Goal: Register for event/course

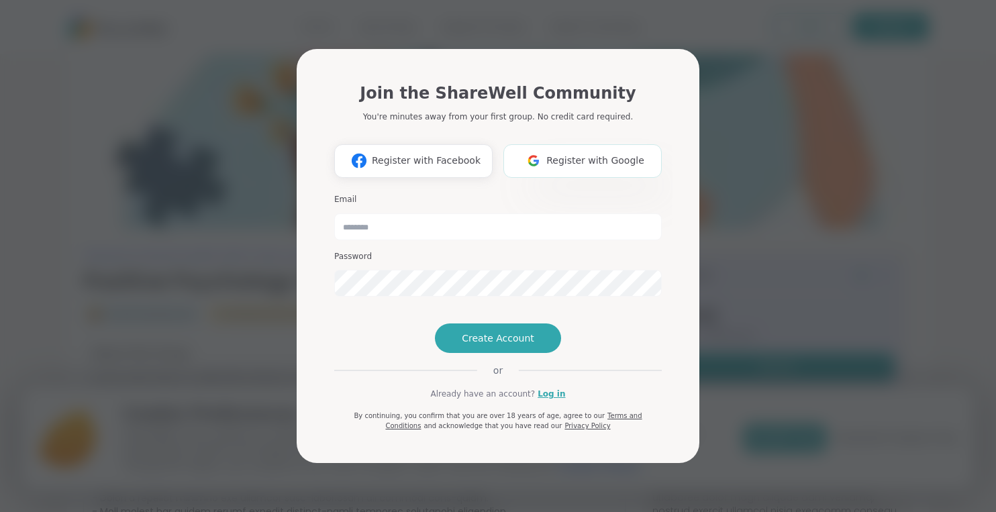
click at [611, 154] on span "Register with Google" at bounding box center [595, 161] width 98 height 14
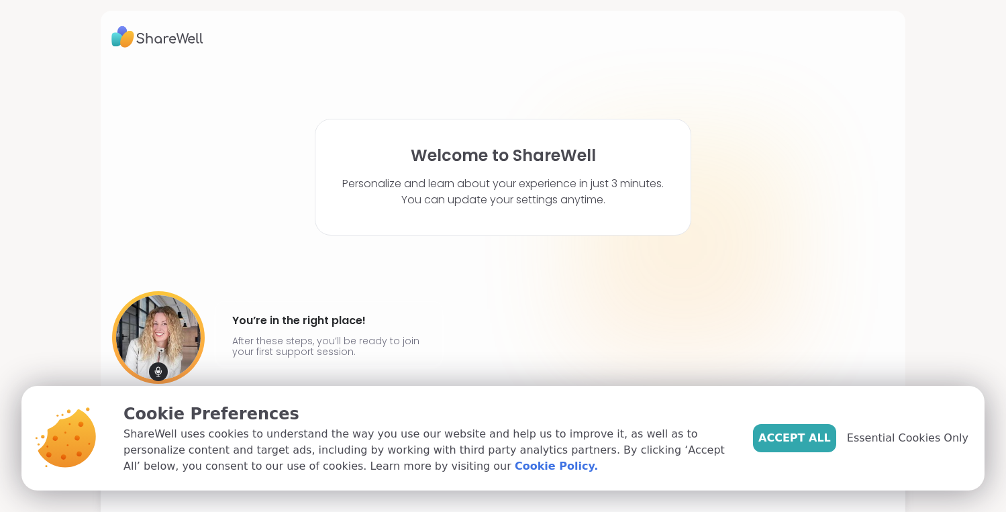
click at [809, 438] on span "Accept All" at bounding box center [794, 438] width 72 height 16
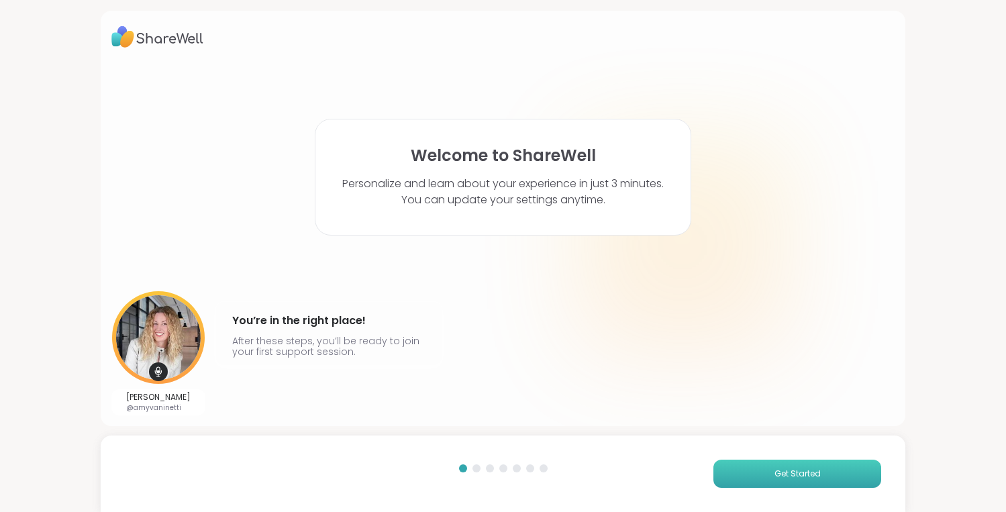
click at [786, 470] on span "Get Started" at bounding box center [797, 474] width 46 height 12
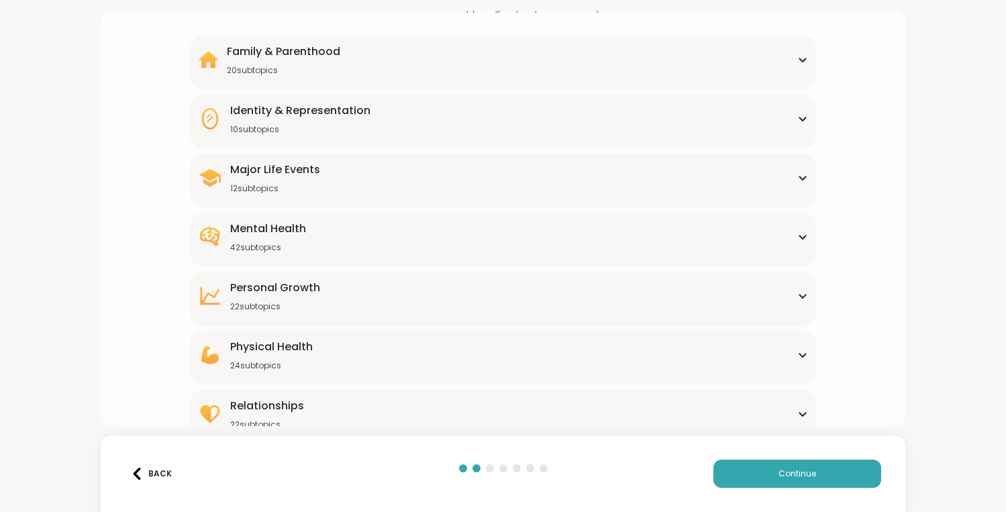
scroll to position [118, 0]
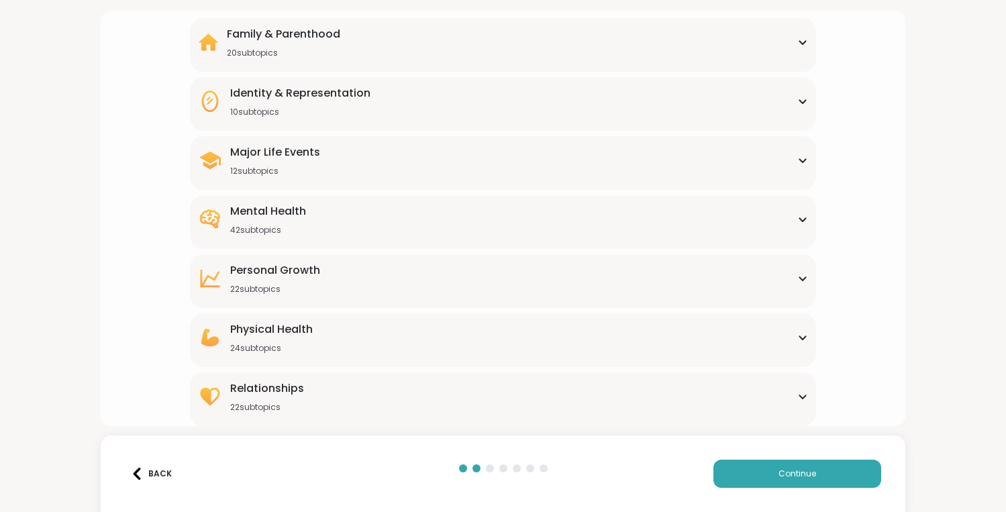
click at [612, 170] on div "Major Life Events 12 subtopics" at bounding box center [503, 160] width 611 height 32
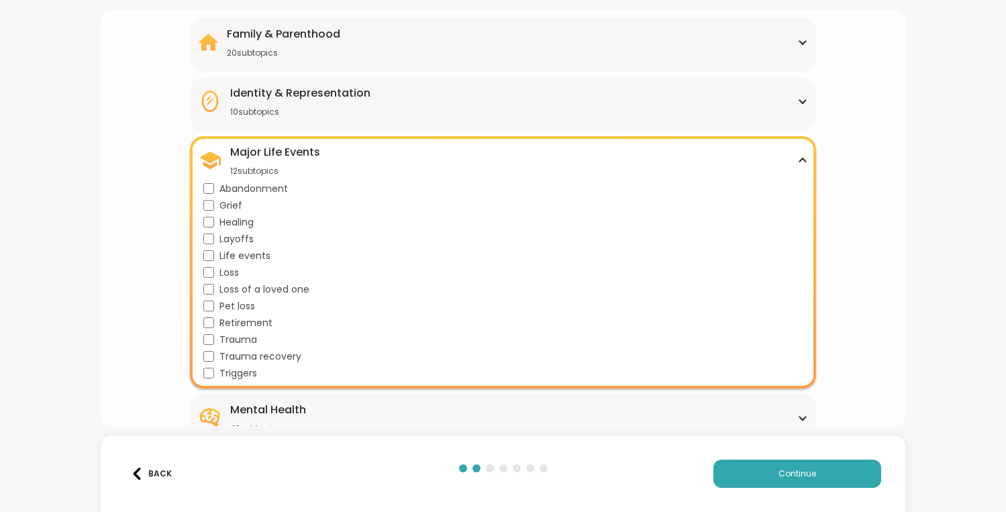
click at [431, 146] on div "Major Life Events 12 subtopics" at bounding box center [503, 160] width 611 height 32
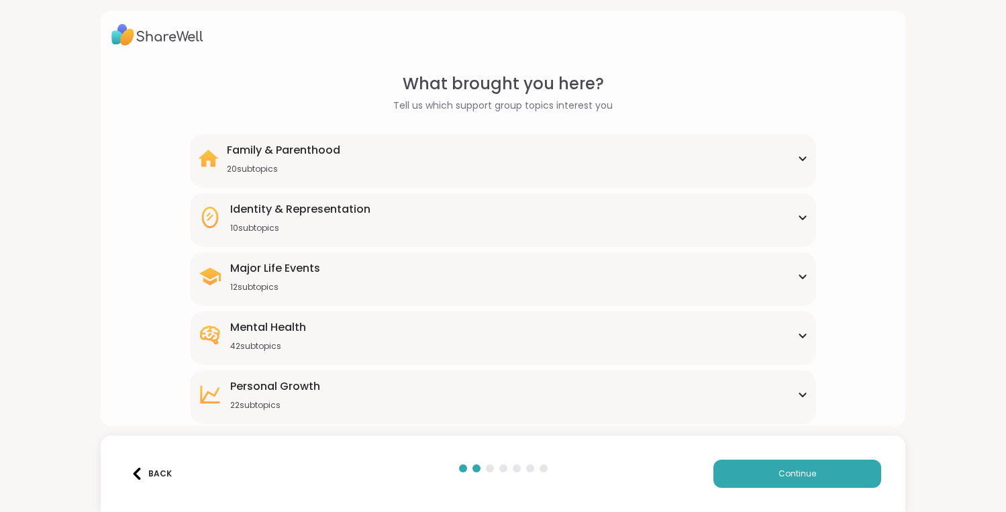
scroll to position [0, 0]
click at [468, 177] on div "Family & Parenthood 20 subtopics Adoption Adoption post-placement Attachment is…" at bounding box center [503, 163] width 627 height 54
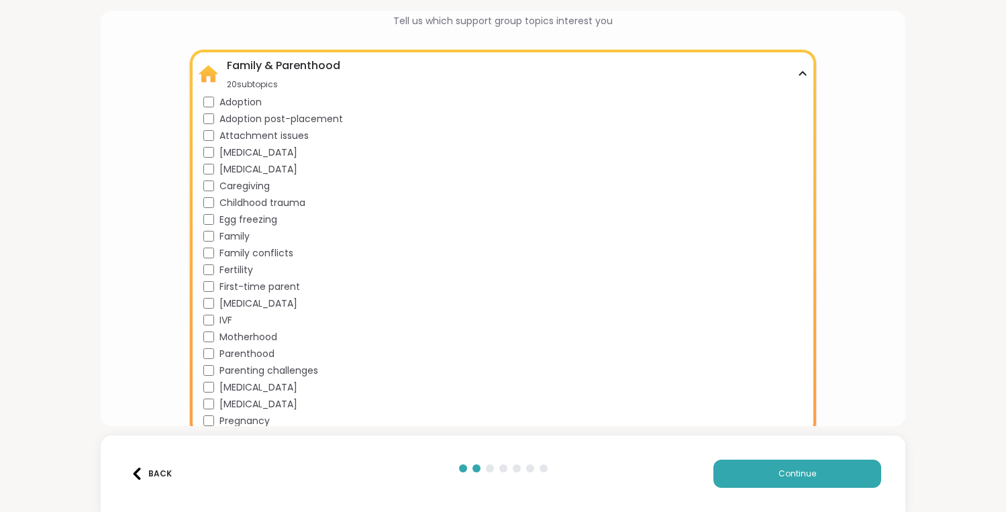
scroll to position [122, 0]
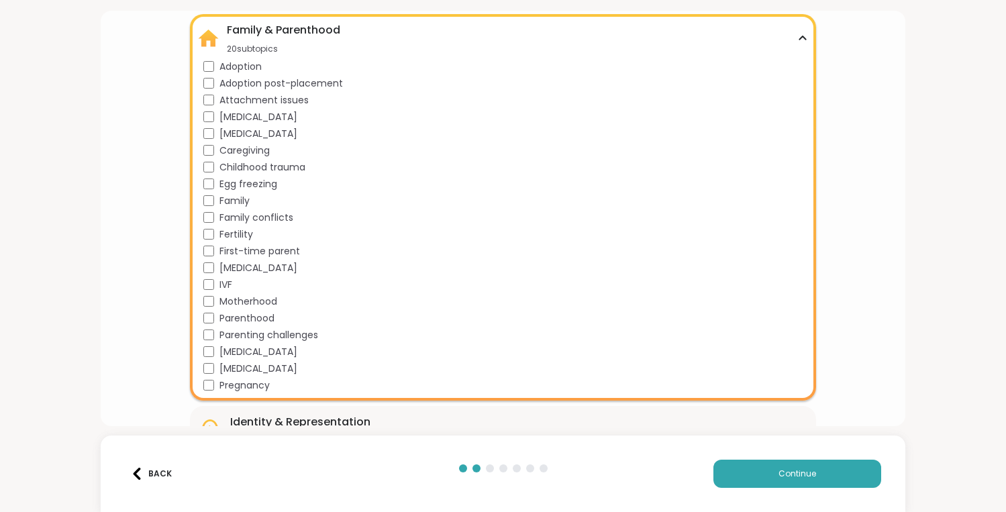
click at [227, 211] on span "Family conflicts" at bounding box center [256, 218] width 74 height 14
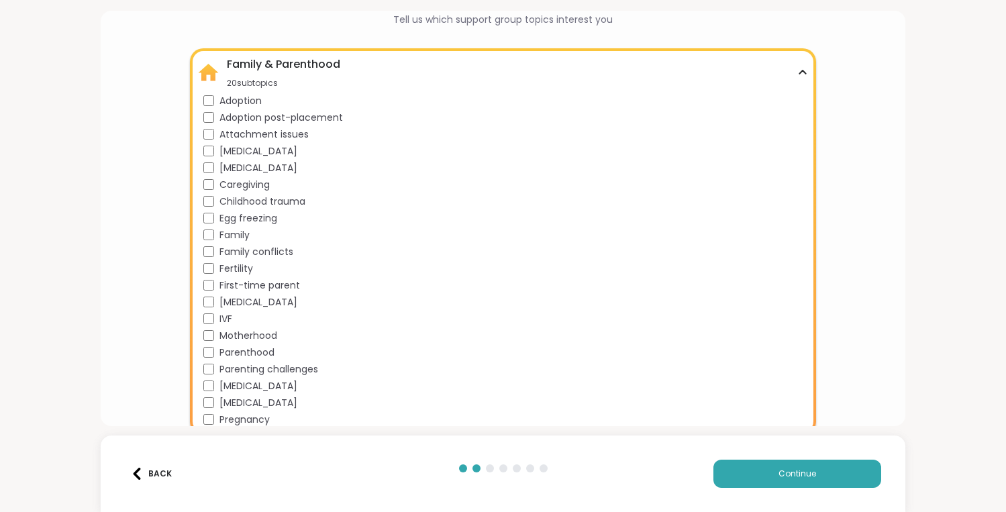
scroll to position [74, 0]
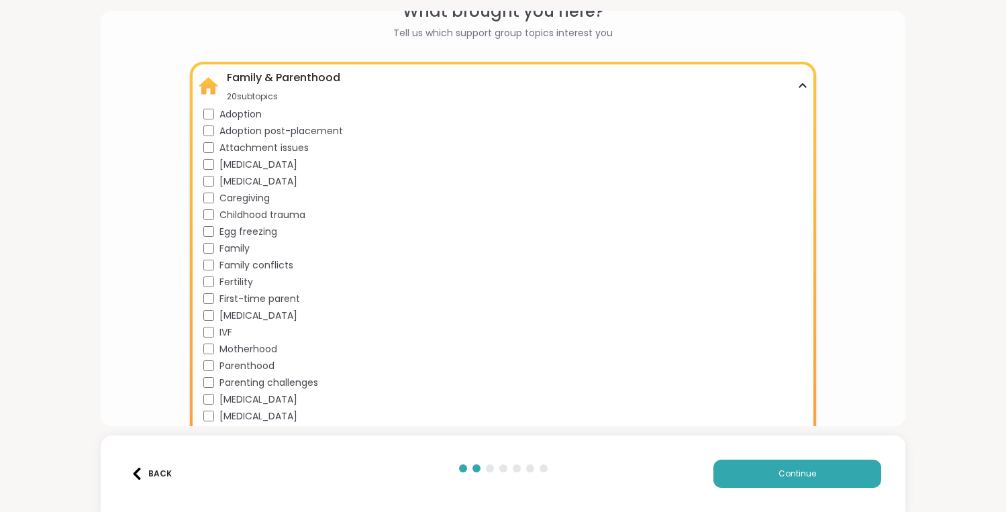
click at [760, 94] on div "Family & Parenthood 20 subtopics" at bounding box center [503, 86] width 611 height 32
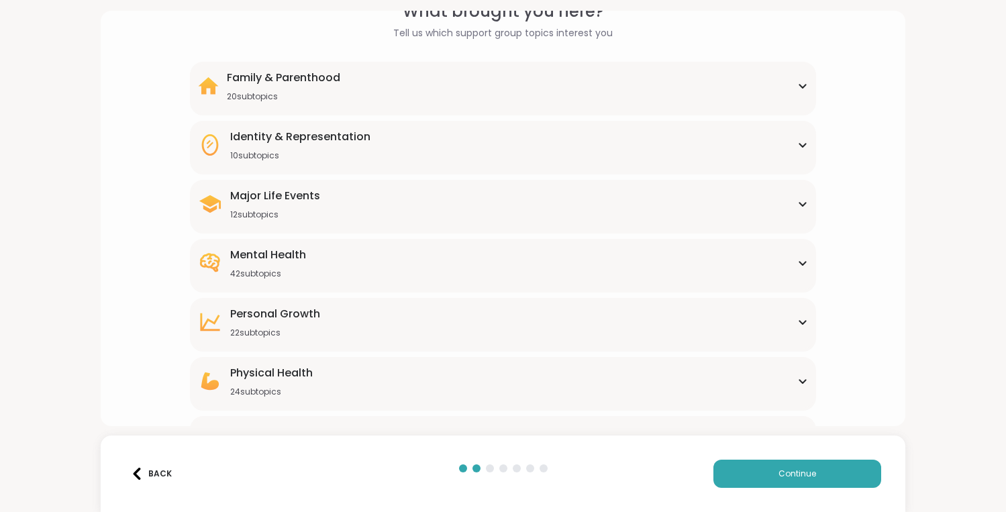
click at [444, 162] on div "Identity & Representation 10 subtopics BIPOC Support Cultural adjustment Gender…" at bounding box center [503, 148] width 627 height 54
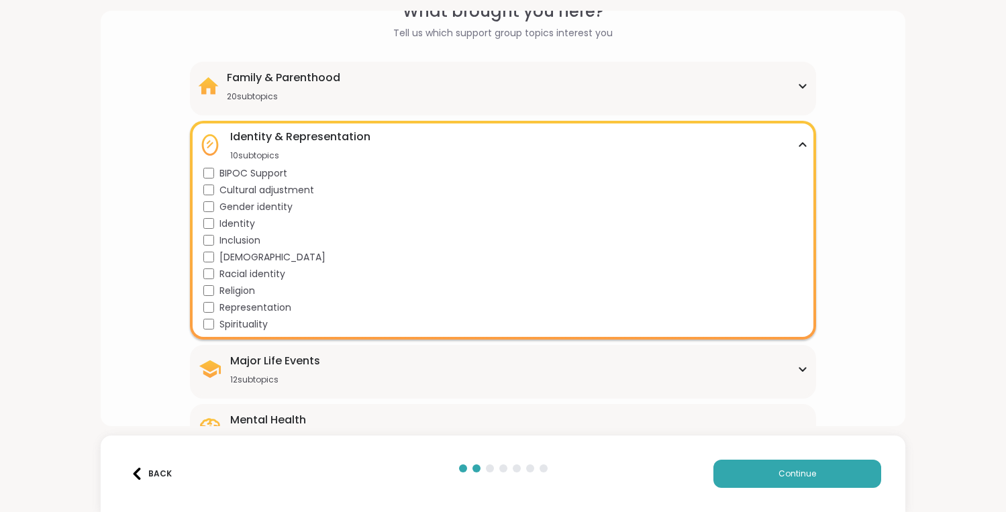
click at [444, 162] on div "Identity & Representation 10 subtopics BIPOC Support Cultural adjustment Gender…" at bounding box center [503, 230] width 627 height 219
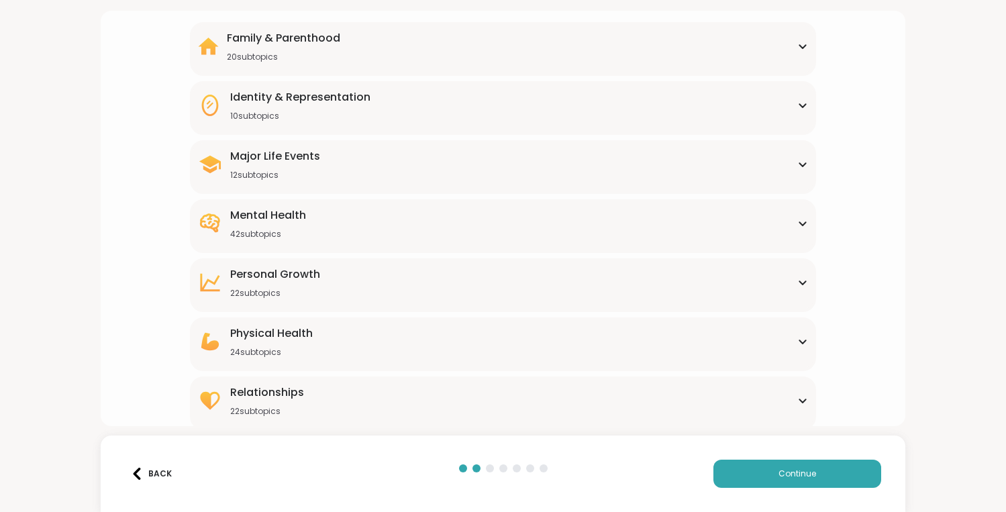
scroll to position [118, 0]
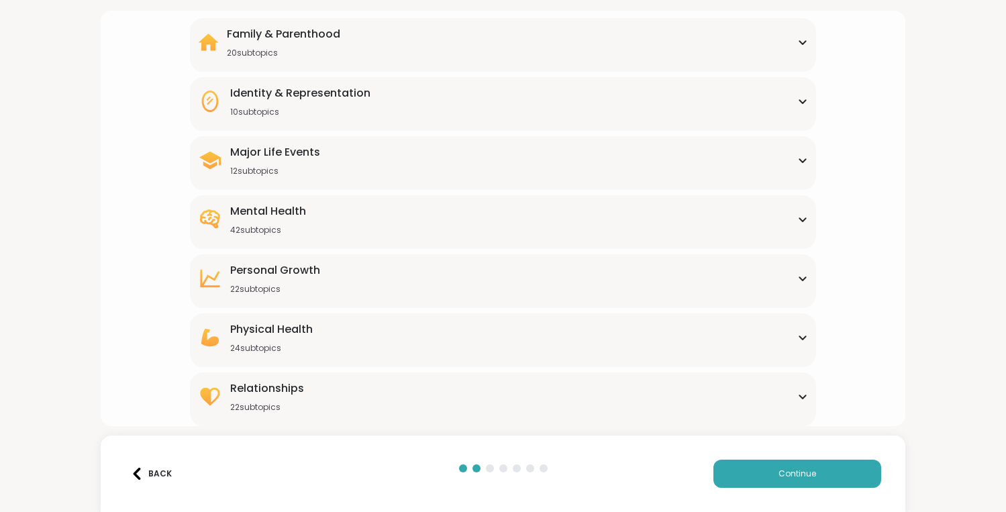
click at [389, 408] on div "Relationships 22 subtopics" at bounding box center [503, 396] width 611 height 32
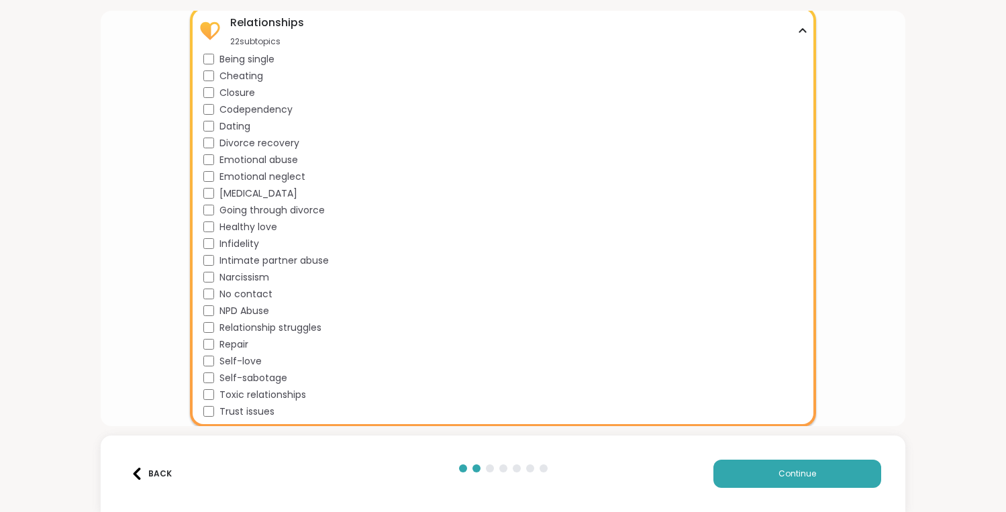
scroll to position [484, 0]
click at [250, 398] on span "Toxic relationships" at bounding box center [262, 394] width 87 height 14
click at [250, 411] on span "Trust issues" at bounding box center [246, 411] width 55 height 14
click at [236, 361] on span "Self-love" at bounding box center [240, 361] width 42 height 14
click at [228, 346] on span "Repair" at bounding box center [233, 344] width 29 height 14
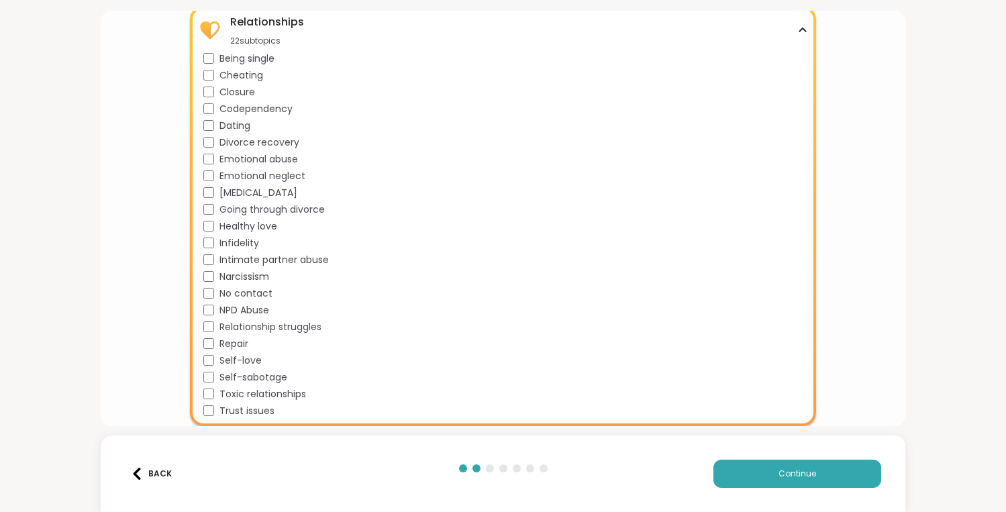
click at [251, 297] on span "No contact" at bounding box center [245, 294] width 53 height 14
click at [240, 274] on span "Narcissism" at bounding box center [244, 277] width 50 height 14
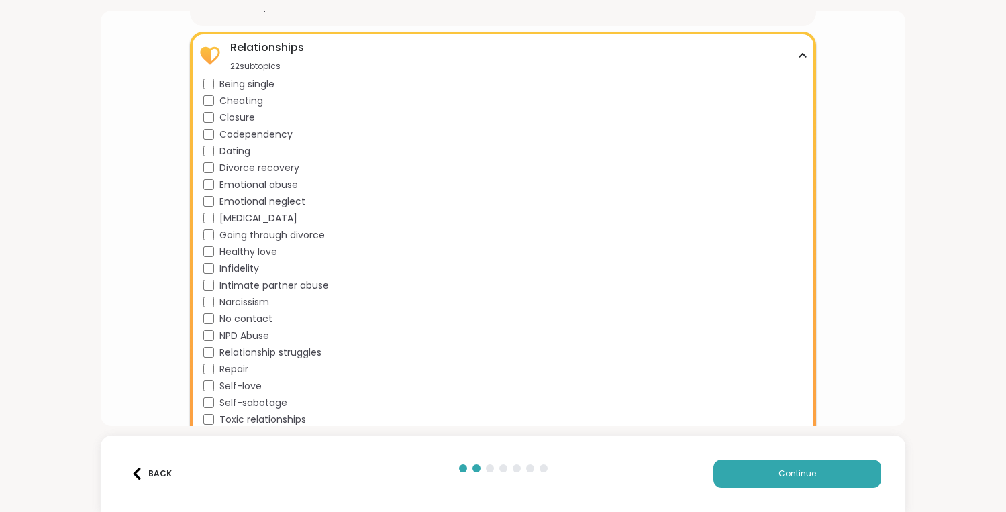
scroll to position [431, 0]
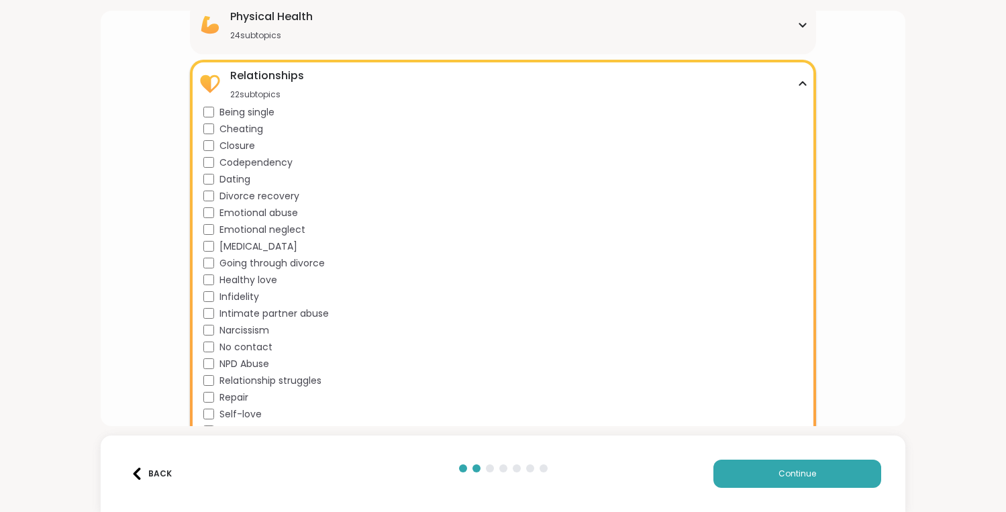
click at [243, 264] on span "Going through divorce" at bounding box center [271, 263] width 105 height 14
click at [246, 246] on span "[MEDICAL_DATA]" at bounding box center [258, 247] width 78 height 14
click at [246, 231] on span "Emotional neglect" at bounding box center [262, 230] width 86 height 14
click at [245, 217] on span "Emotional abuse" at bounding box center [258, 213] width 79 height 14
click at [245, 202] on span "Divorce recovery" at bounding box center [259, 196] width 80 height 14
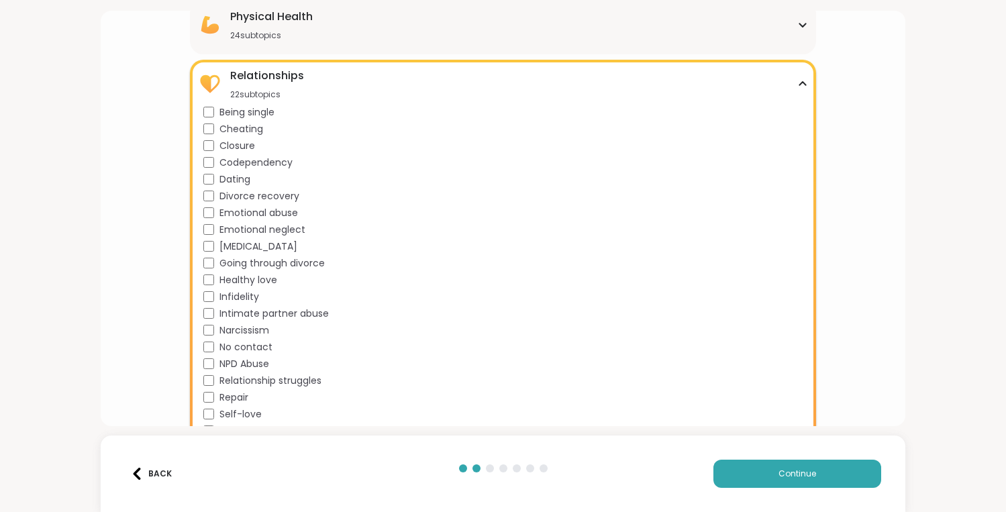
click at [225, 179] on span "Dating" at bounding box center [234, 179] width 31 height 14
click at [242, 109] on span "Being single" at bounding box center [246, 112] width 55 height 14
click at [780, 72] on div "Relationships 22 subtopics" at bounding box center [503, 84] width 611 height 32
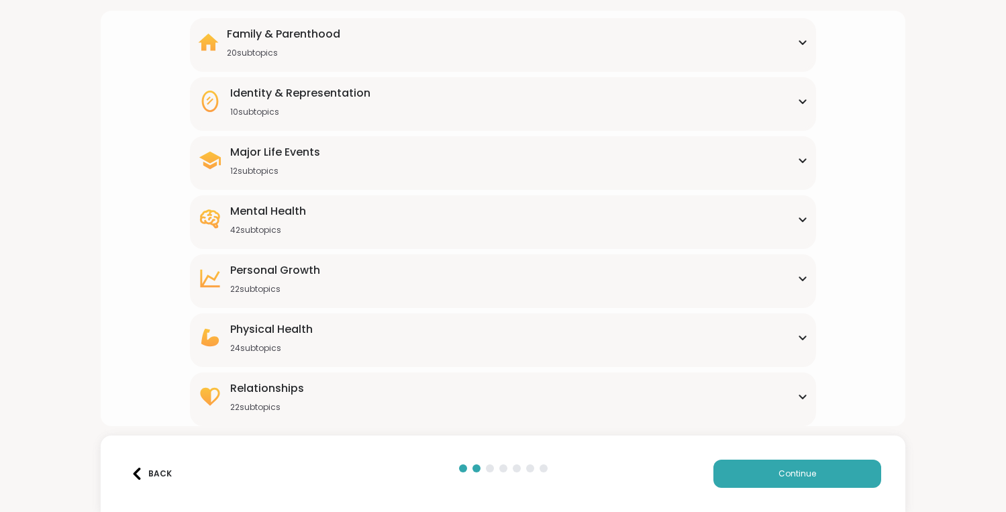
scroll to position [118, 0]
click at [348, 330] on div "Physical Health 24 subtopics" at bounding box center [503, 337] width 611 height 32
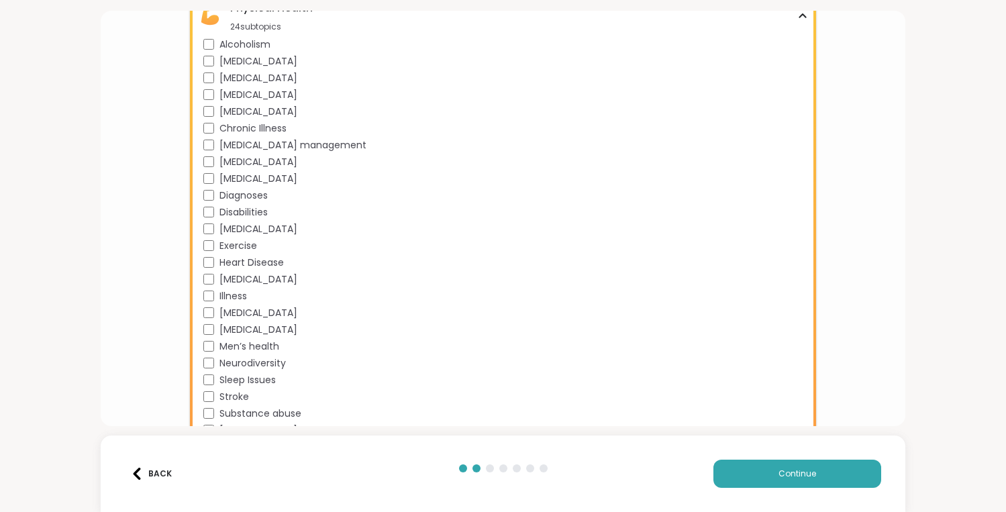
scroll to position [419, 0]
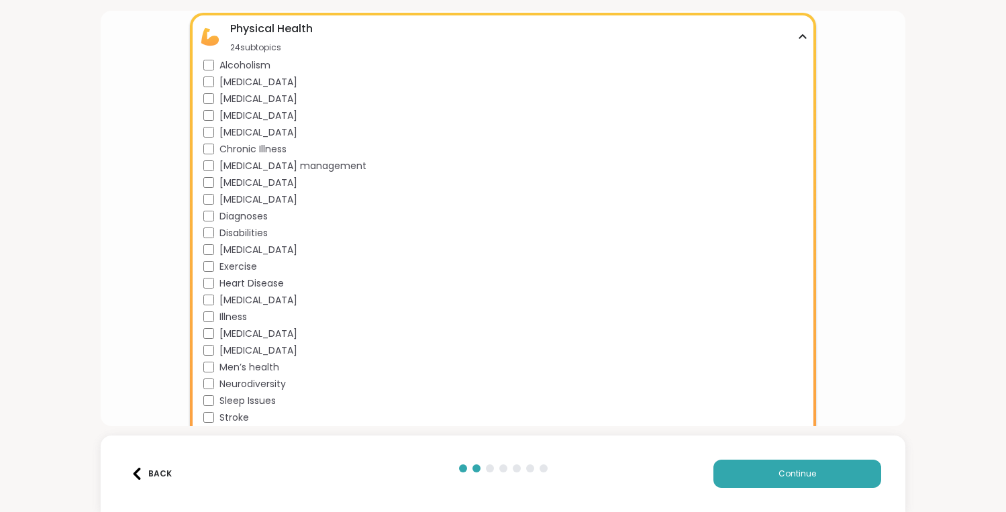
click at [623, 103] on div "[MEDICAL_DATA]" at bounding box center [505, 99] width 605 height 14
click at [611, 121] on div "[MEDICAL_DATA]" at bounding box center [505, 116] width 605 height 14
click at [222, 113] on span "[MEDICAL_DATA]" at bounding box center [258, 116] width 78 height 14
click at [224, 104] on span "[MEDICAL_DATA]" at bounding box center [258, 99] width 78 height 14
click at [798, 27] on div "Physical Health 24 subtopics" at bounding box center [503, 37] width 611 height 32
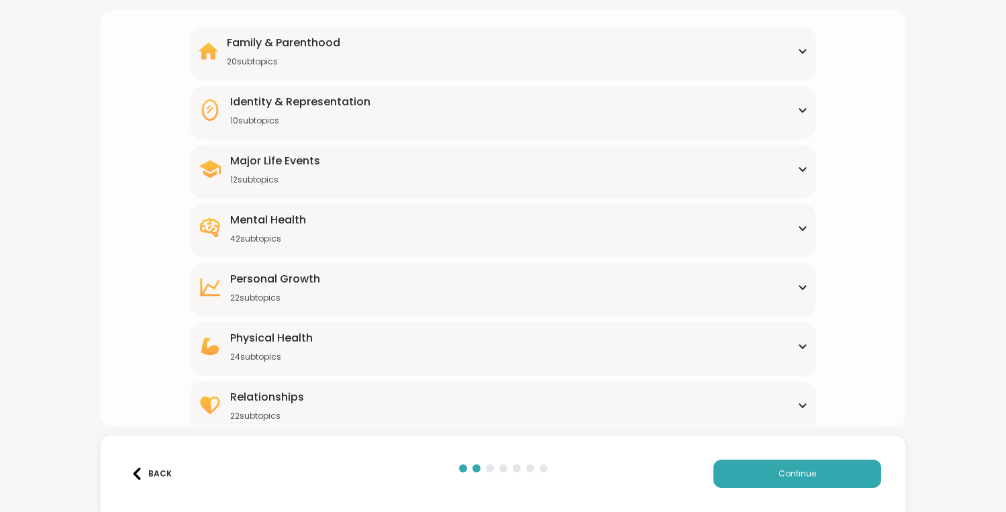
scroll to position [99, 0]
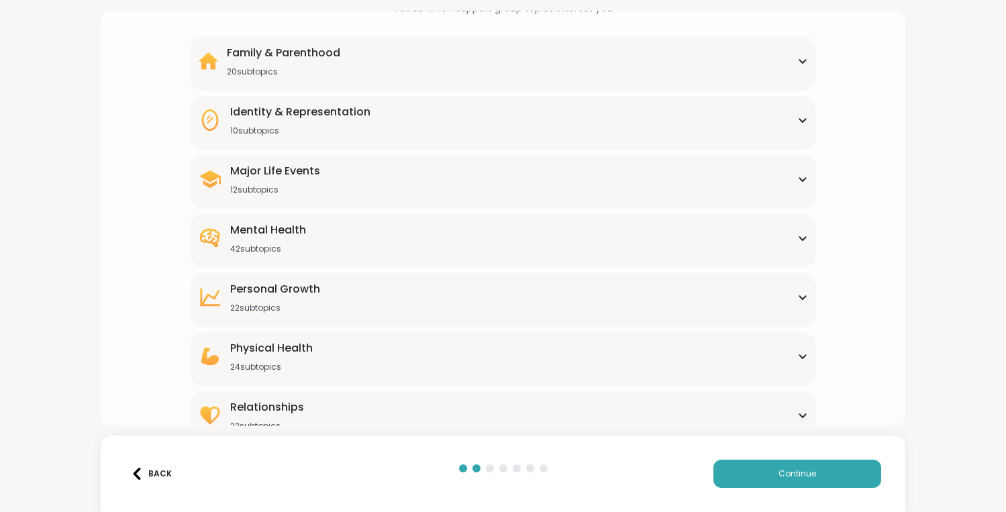
click at [384, 235] on div "Mental Health 42 subtopics" at bounding box center [503, 238] width 611 height 32
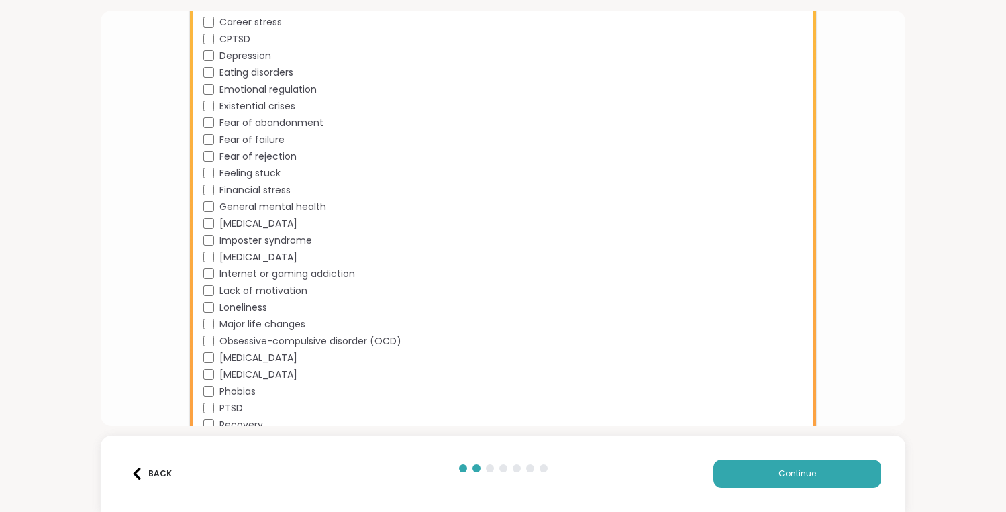
scroll to position [548, 0]
click at [274, 240] on span "Imposter syndrome" at bounding box center [265, 238] width 93 height 14
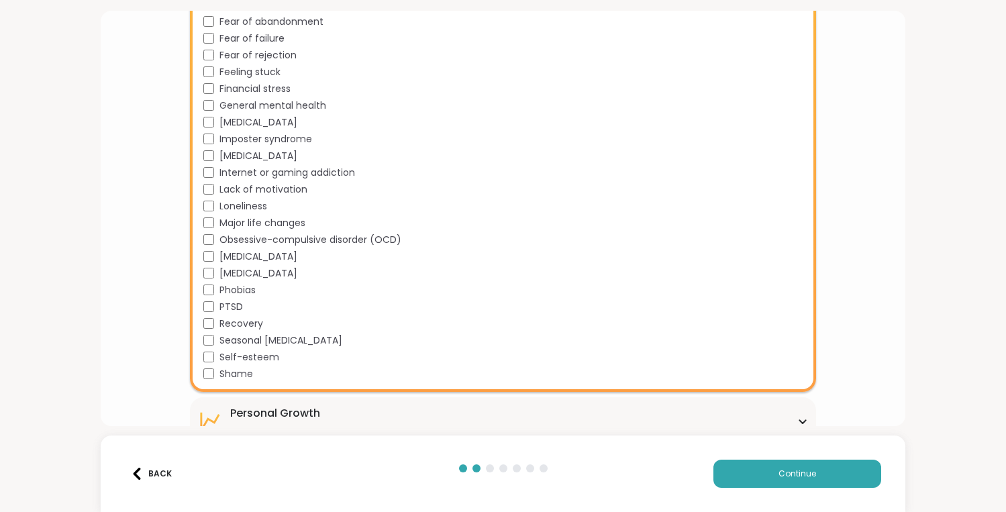
scroll to position [649, 0]
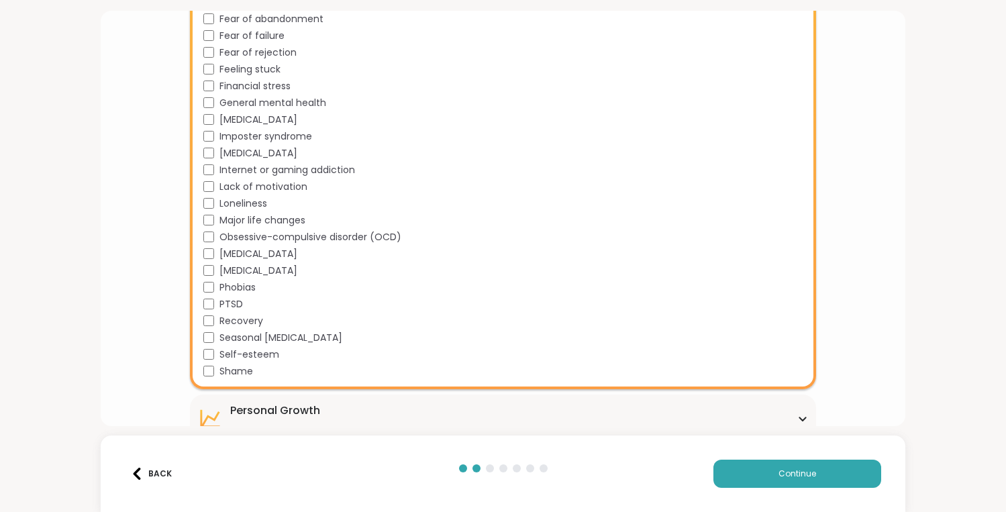
click at [242, 355] on span "Self-esteem" at bounding box center [249, 355] width 60 height 14
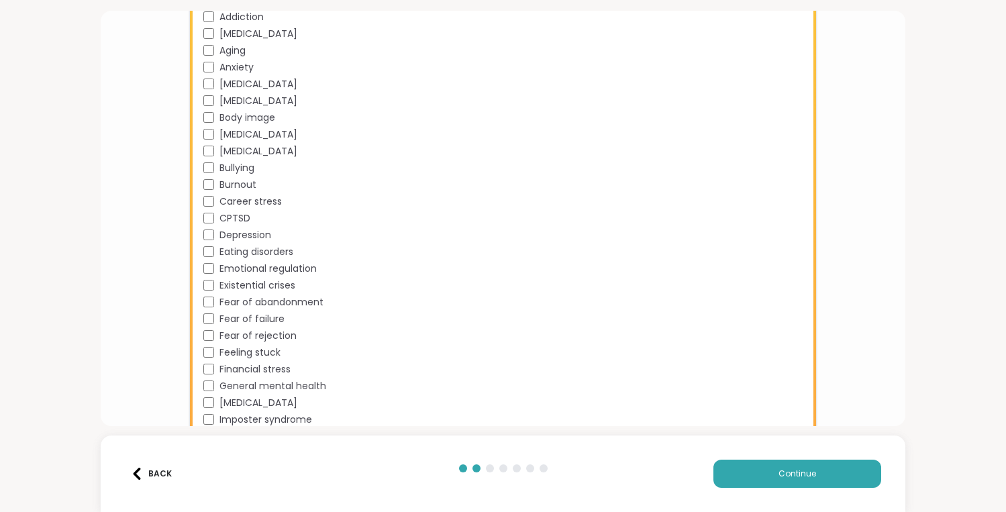
scroll to position [229, 0]
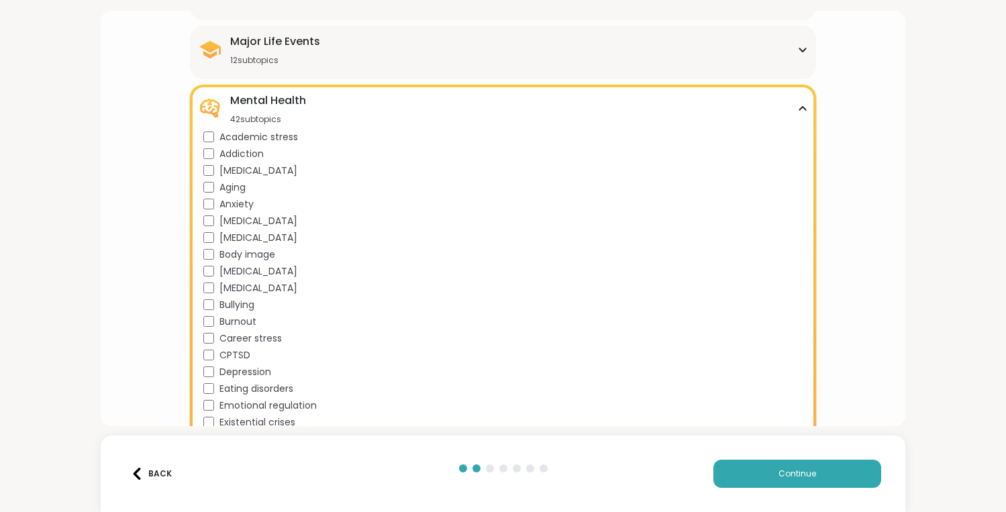
click at [482, 95] on div "Mental Health 42 subtopics" at bounding box center [503, 109] width 611 height 32
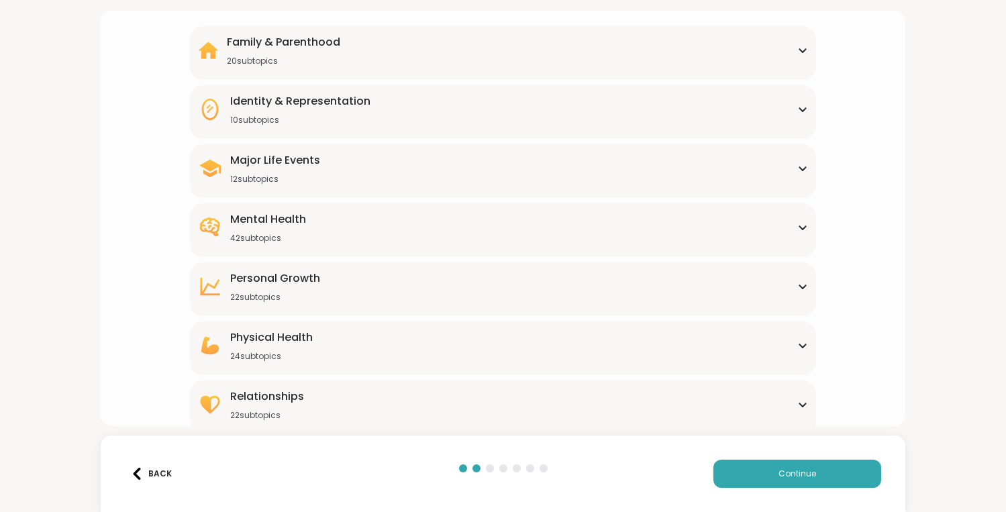
scroll to position [66, 0]
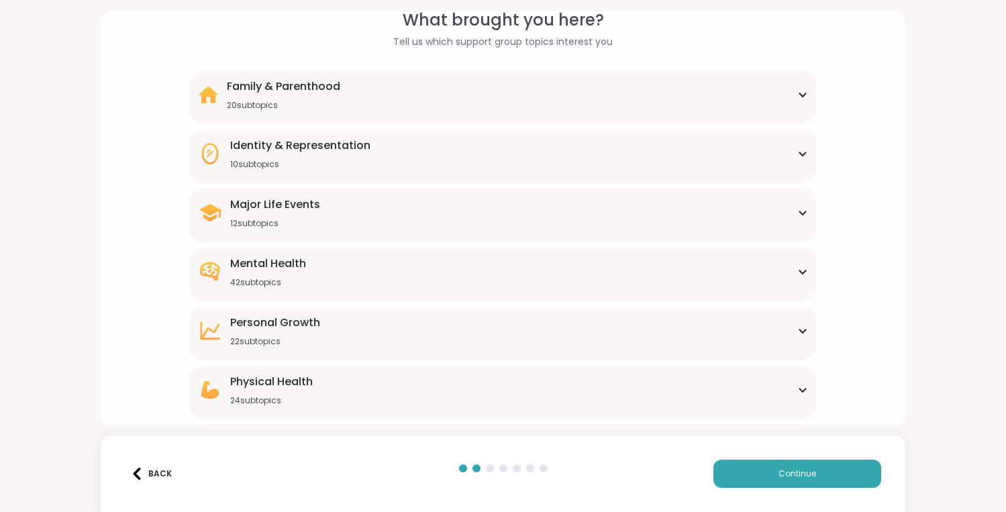
click at [435, 208] on div "Major Life Events 12 subtopics" at bounding box center [503, 213] width 611 height 32
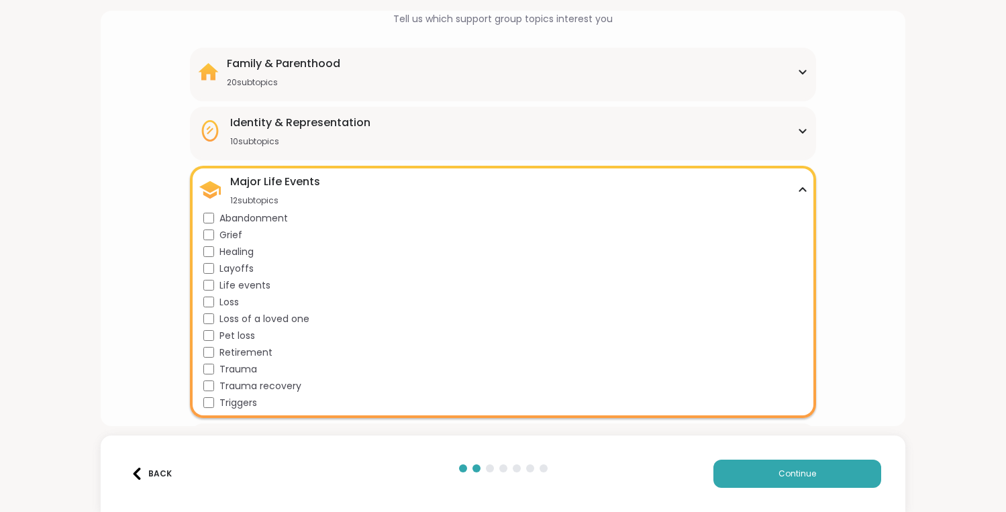
scroll to position [107, 0]
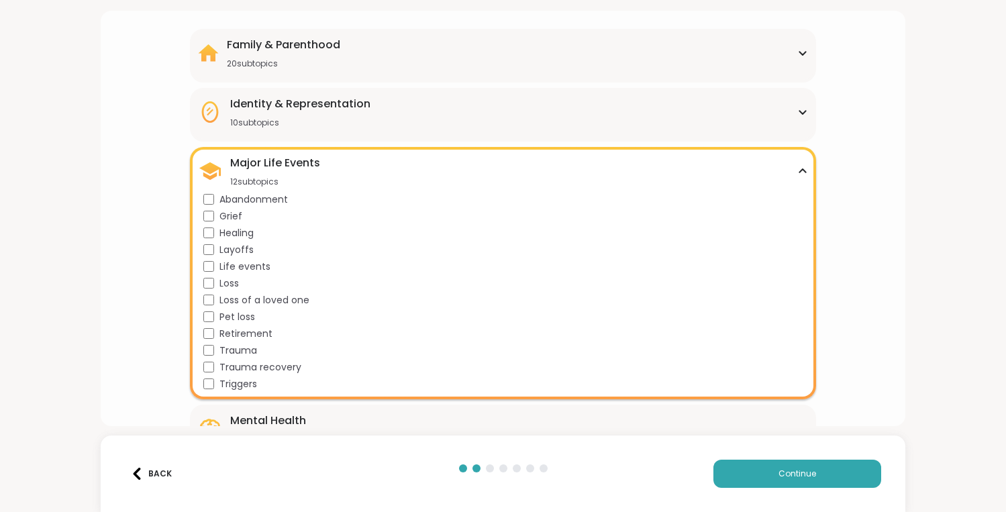
click at [224, 386] on span "Triggers" at bounding box center [238, 384] width 38 height 14
click at [419, 160] on div "Major Life Events 12 subtopics" at bounding box center [503, 171] width 611 height 32
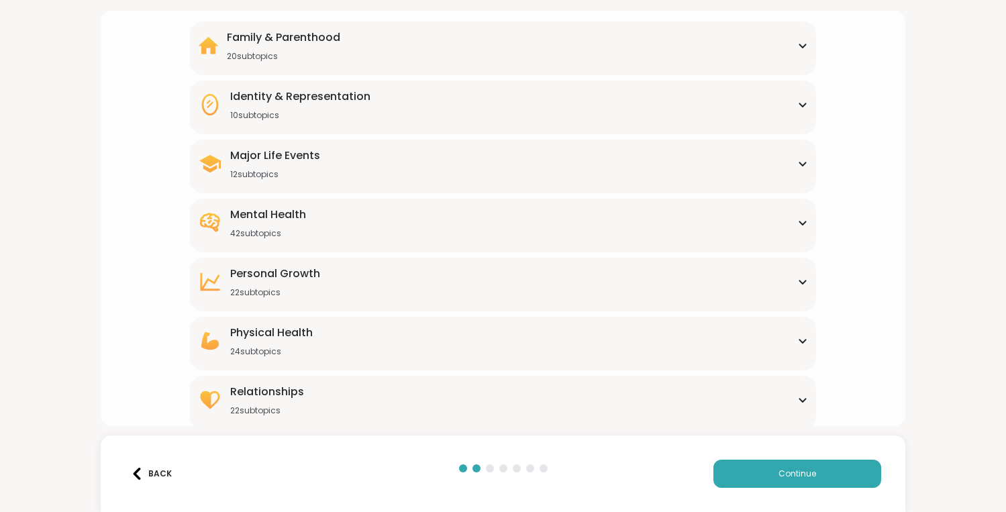
scroll to position [118, 0]
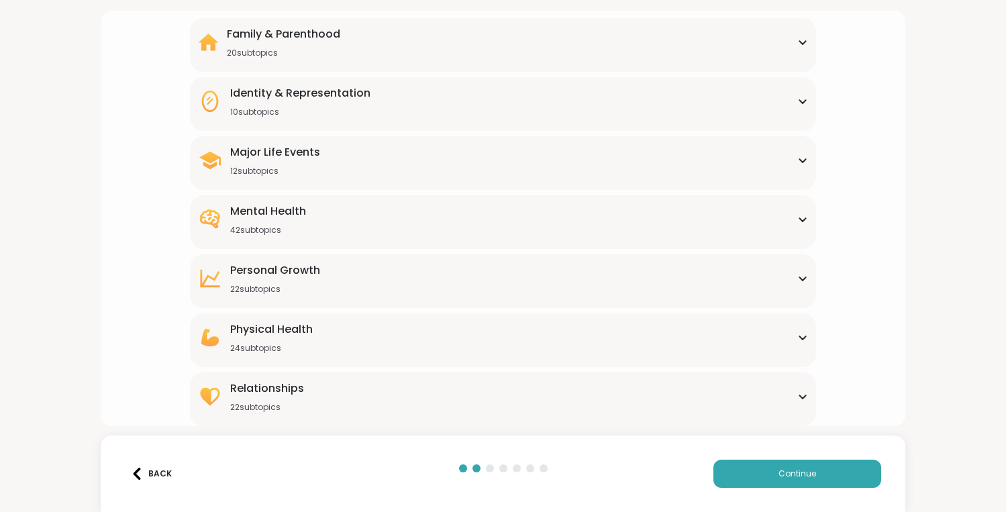
click at [502, 397] on div "Relationships 22 subtopics" at bounding box center [503, 396] width 611 height 32
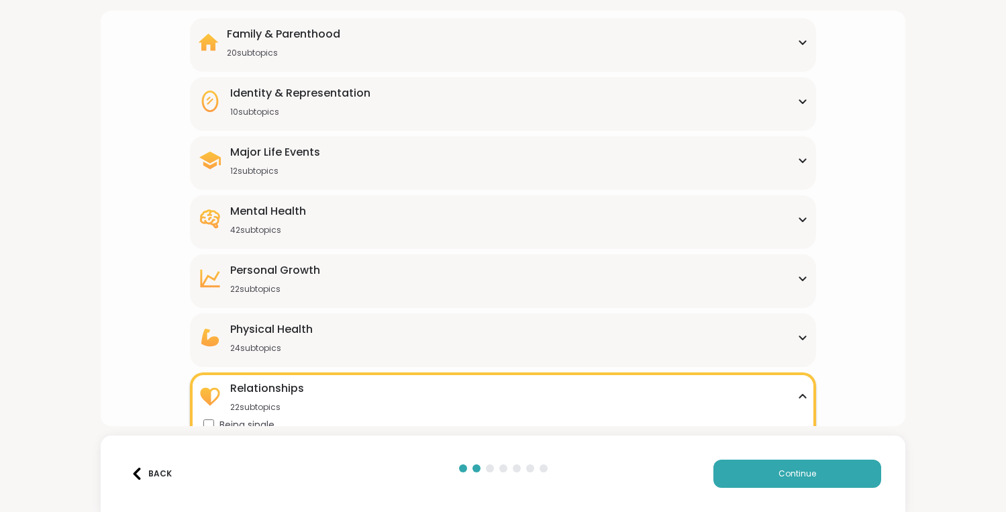
scroll to position [381, 0]
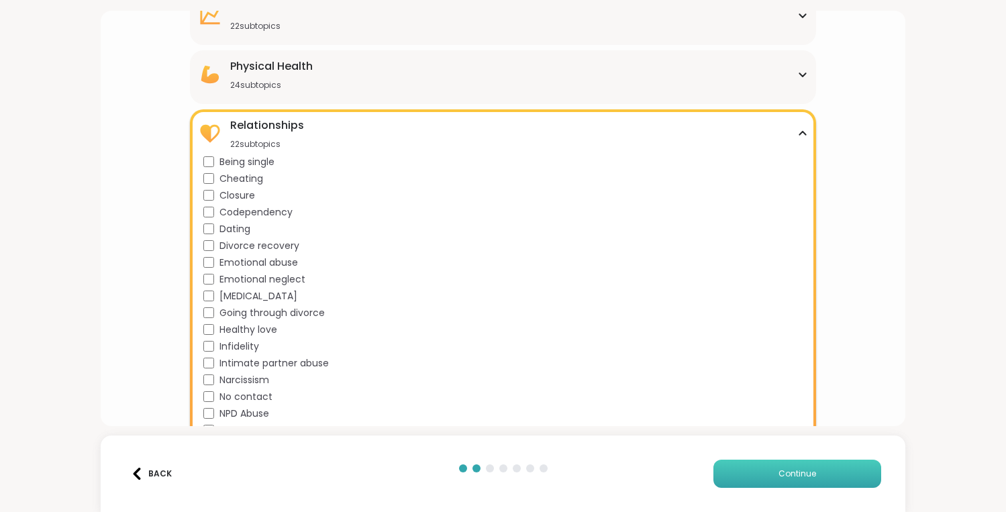
click at [798, 479] on span "Continue" at bounding box center [797, 474] width 38 height 12
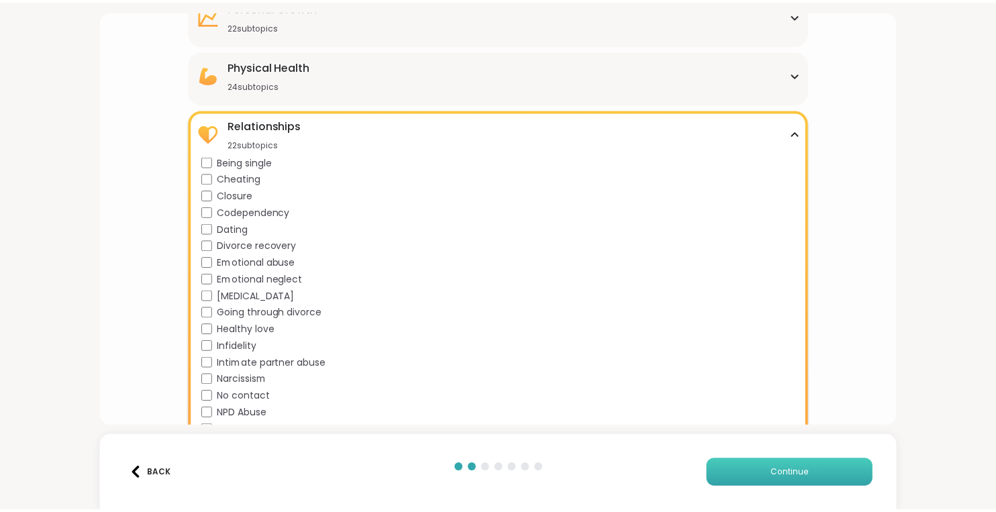
scroll to position [0, 0]
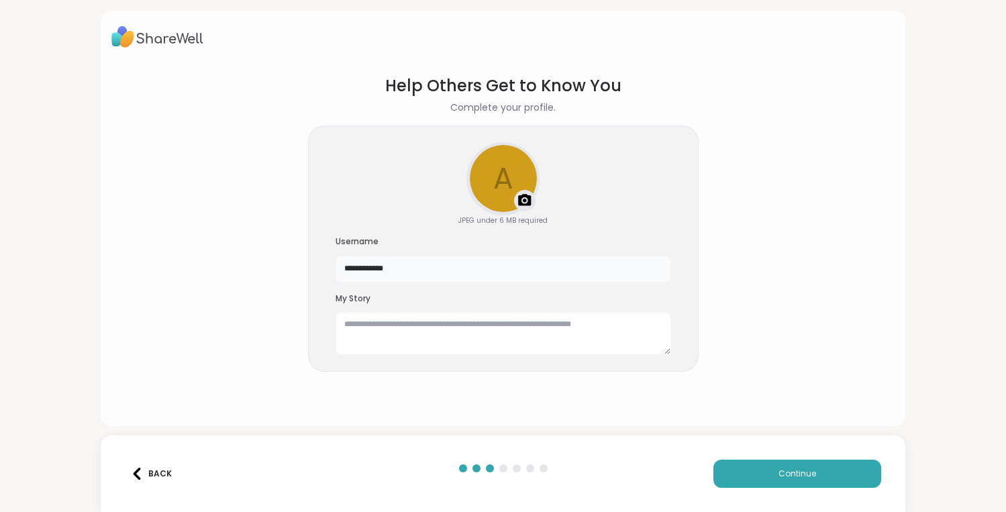
click at [469, 276] on input "**********" at bounding box center [504, 269] width 336 height 27
type input "**********"
click at [517, 203] on img at bounding box center [525, 201] width 16 height 16
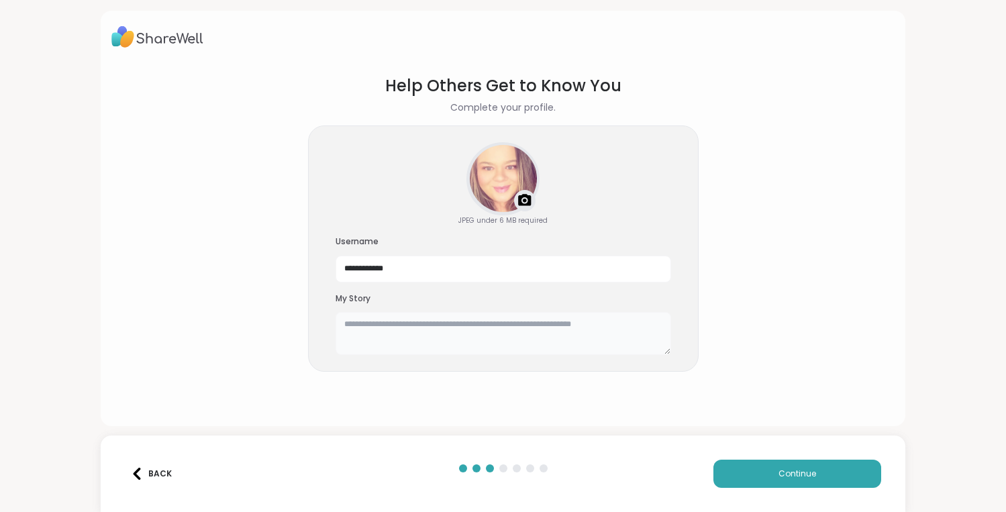
click at [397, 343] on textarea at bounding box center [504, 333] width 336 height 43
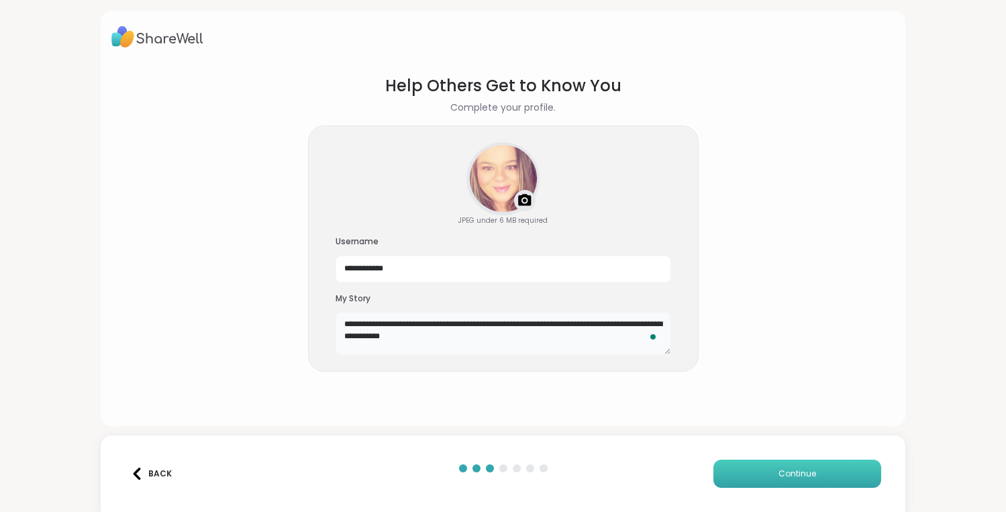
type textarea "**********"
click at [799, 468] on span "Continue" at bounding box center [797, 474] width 38 height 12
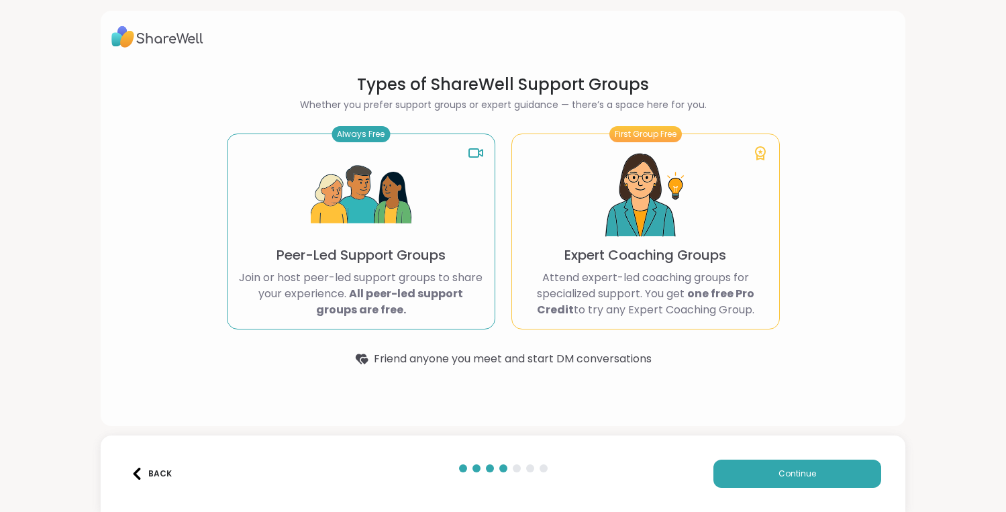
click at [413, 305] on p "Join or host peer-led support groups to share your experience. All peer-led sup…" at bounding box center [361, 294] width 246 height 48
click at [829, 480] on button "Continue" at bounding box center [797, 474] width 168 height 28
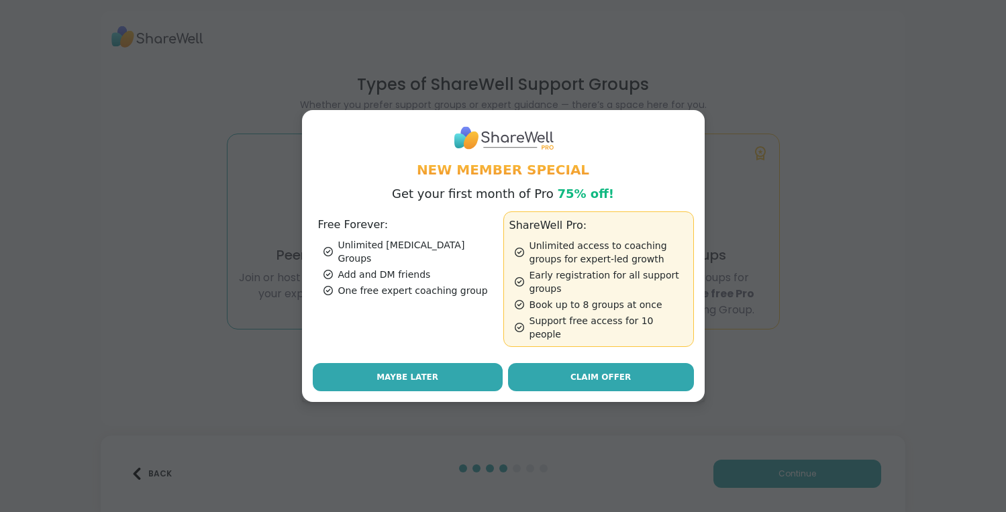
click at [388, 373] on span "Maybe Later" at bounding box center [407, 377] width 62 height 12
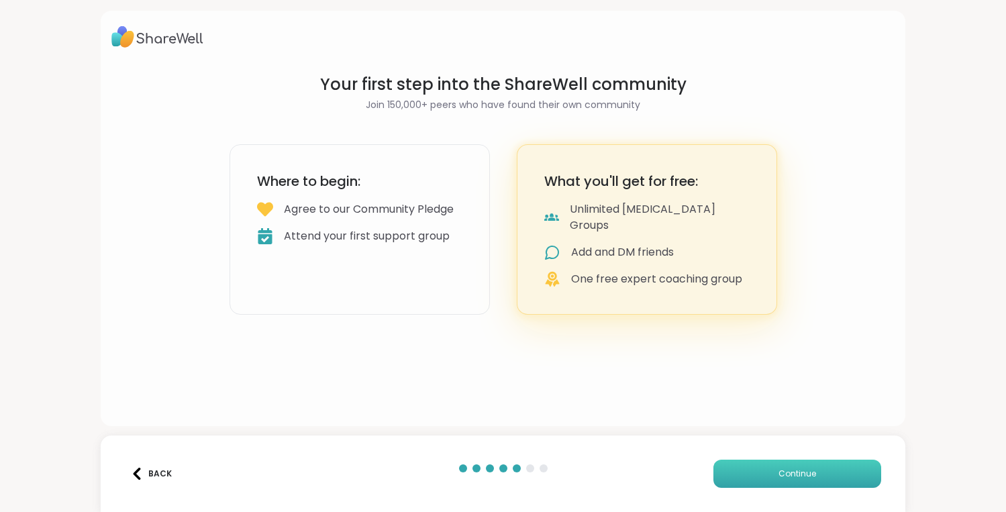
click at [792, 468] on span "Continue" at bounding box center [797, 474] width 38 height 12
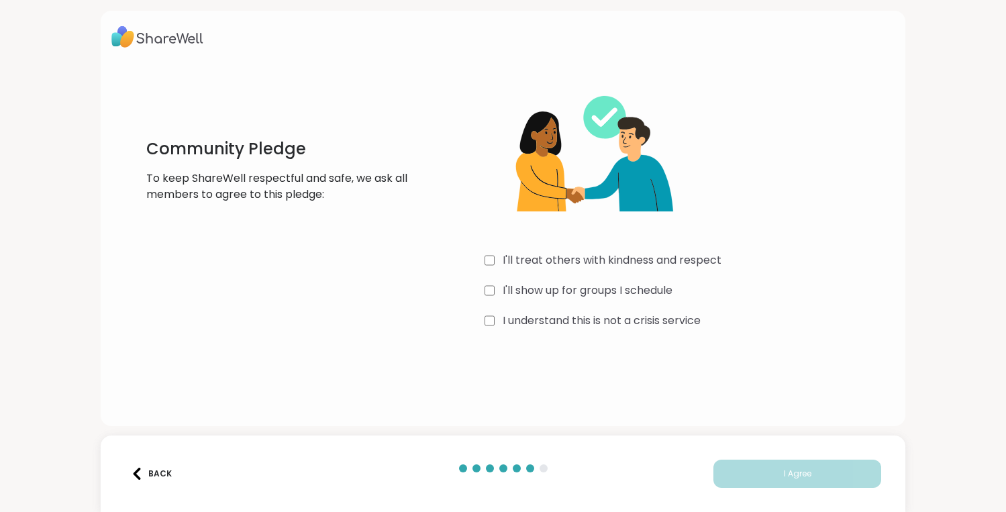
click at [566, 261] on label "I'll treat others with kindness and respect" at bounding box center [612, 260] width 219 height 16
click at [558, 288] on label "I'll show up for groups I schedule" at bounding box center [588, 290] width 170 height 16
click at [564, 326] on label "I understand this is not a crisis service" at bounding box center [602, 321] width 198 height 16
click at [773, 482] on button "I Agree" at bounding box center [797, 474] width 168 height 28
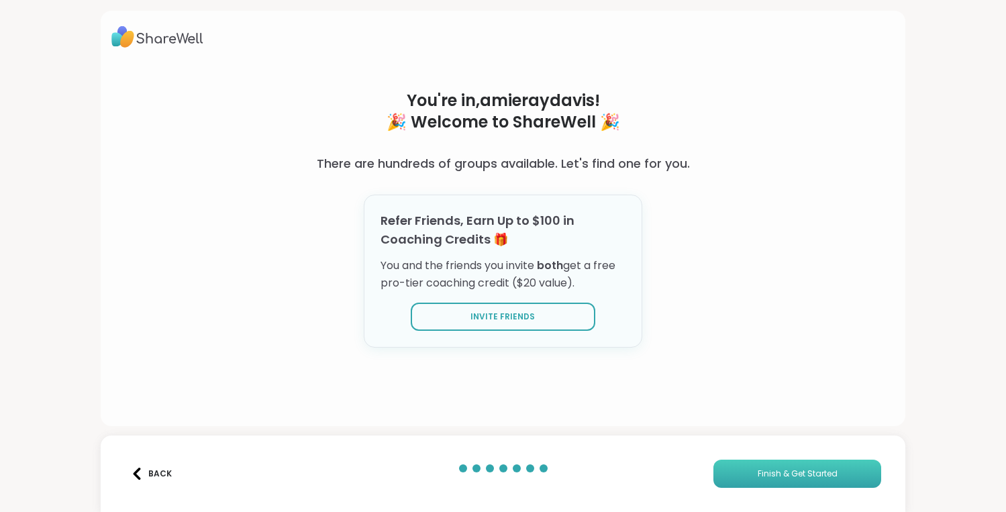
click at [772, 480] on button "Finish & Get Started" at bounding box center [797, 474] width 168 height 28
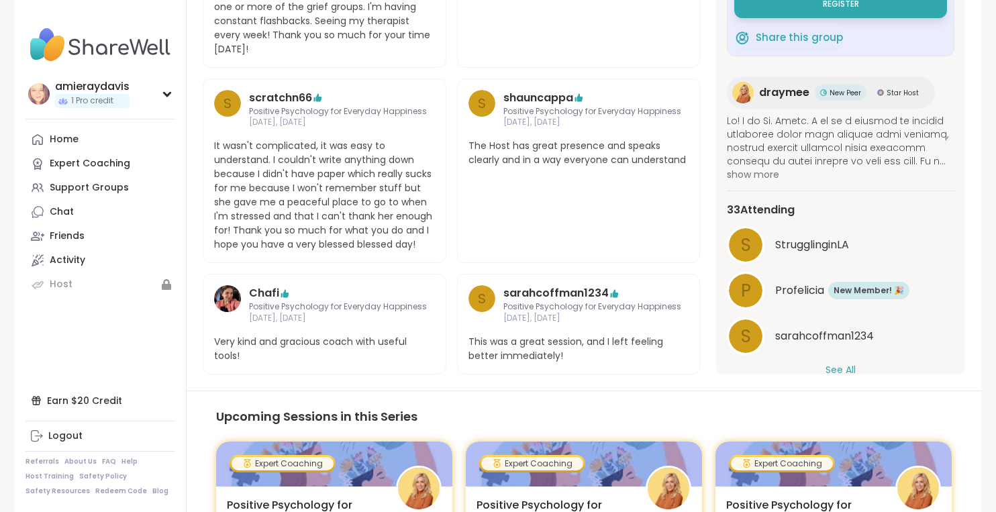
scroll to position [1062, 0]
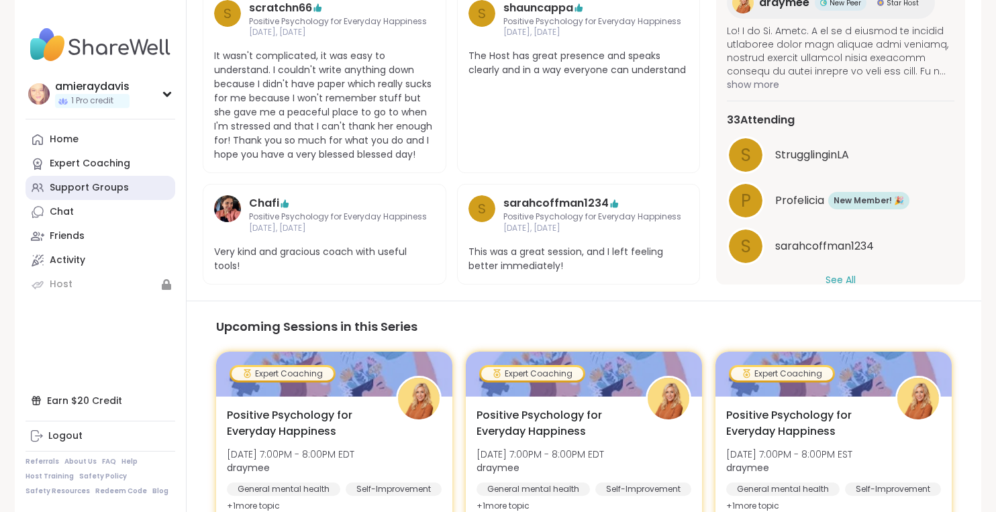
click at [98, 195] on link "Support Groups" at bounding box center [100, 188] width 150 height 24
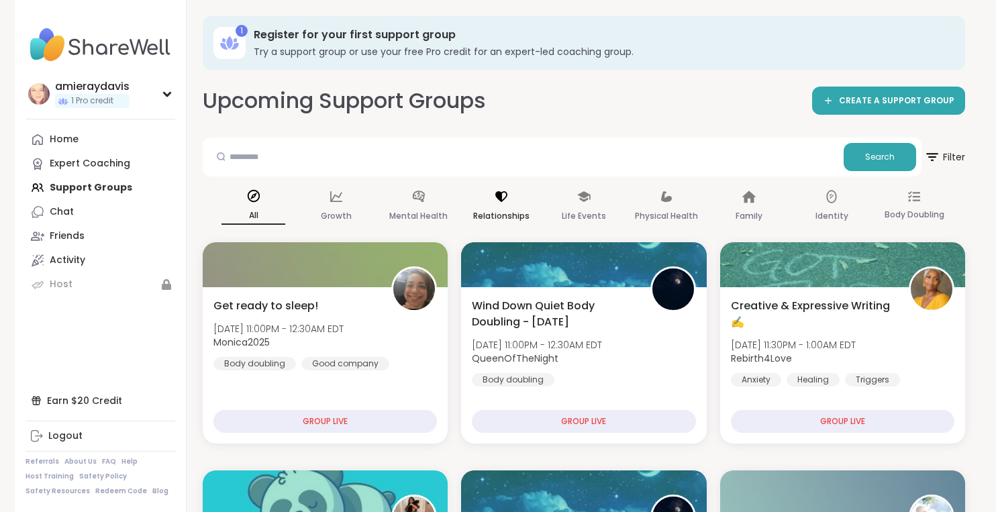
click at [505, 213] on p "Relationships" at bounding box center [501, 216] width 56 height 16
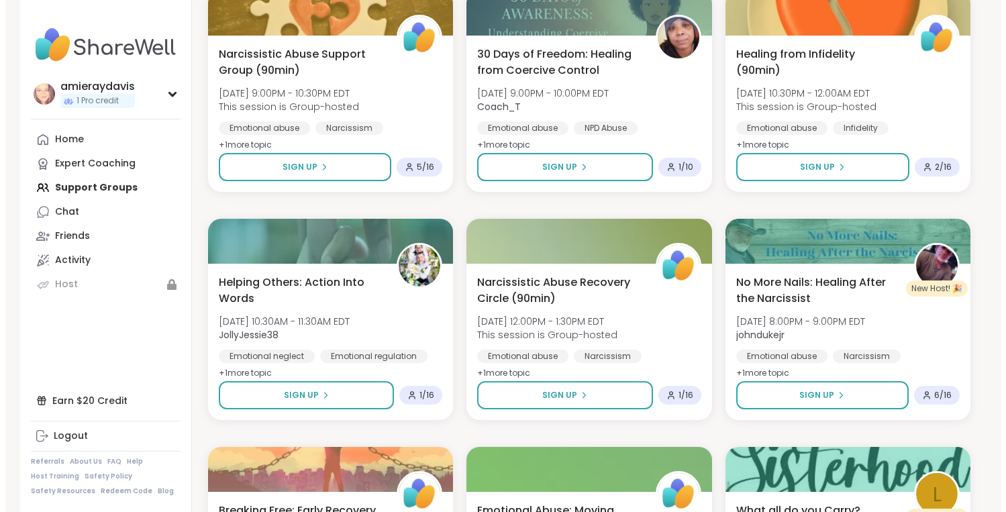
scroll to position [1429, 0]
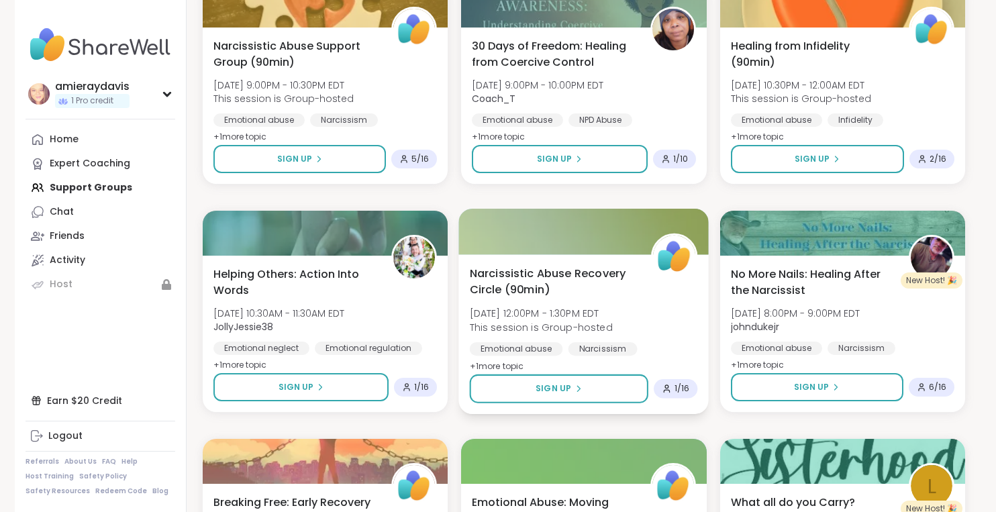
click at [597, 348] on div "Narcissism" at bounding box center [602, 348] width 69 height 13
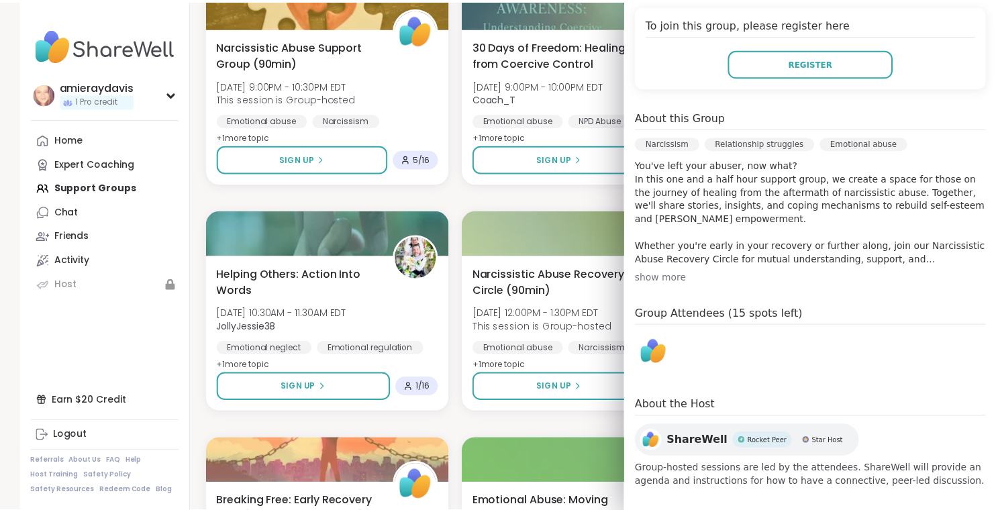
scroll to position [312, 0]
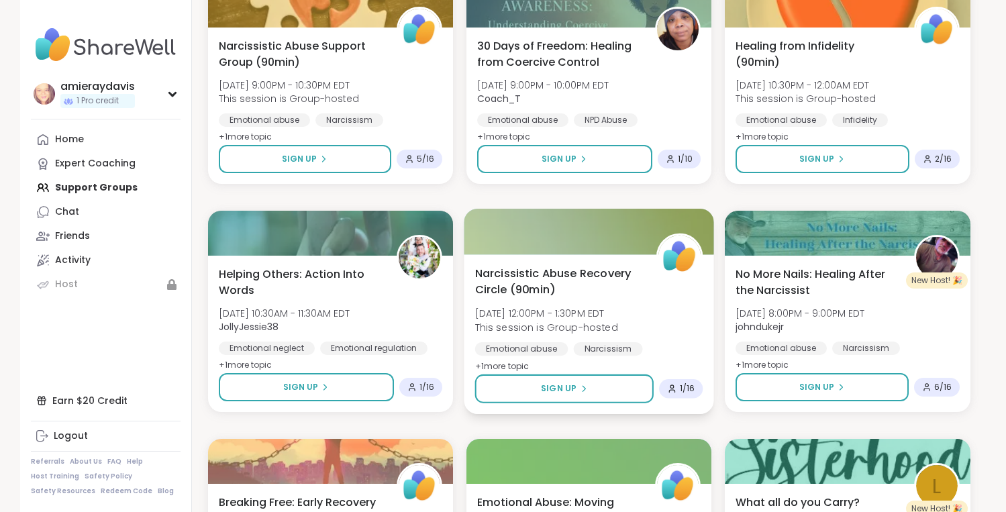
click at [533, 336] on div "Narcissistic Abuse Recovery Circle (90min) [DATE] 12:00PM - 1:30PM EDT This ses…" at bounding box center [588, 319] width 228 height 109
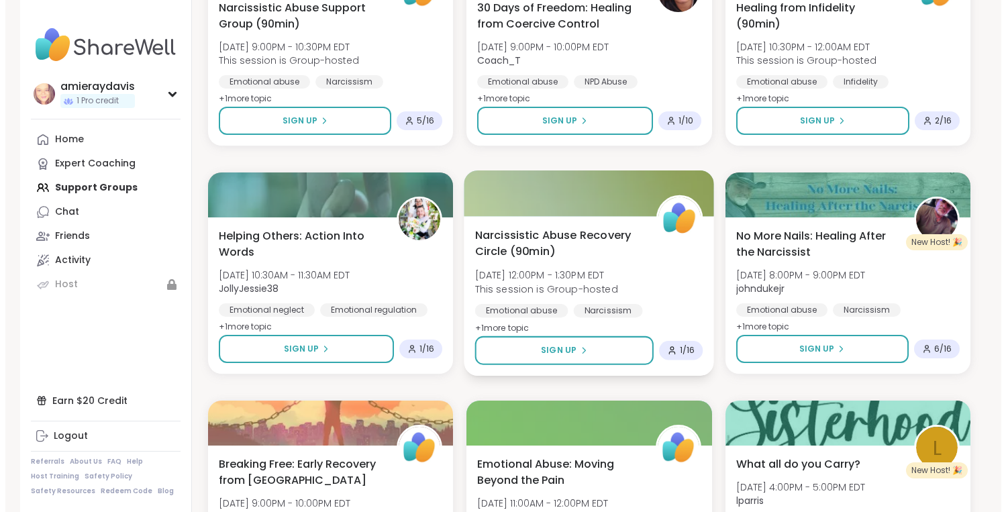
scroll to position [1468, 0]
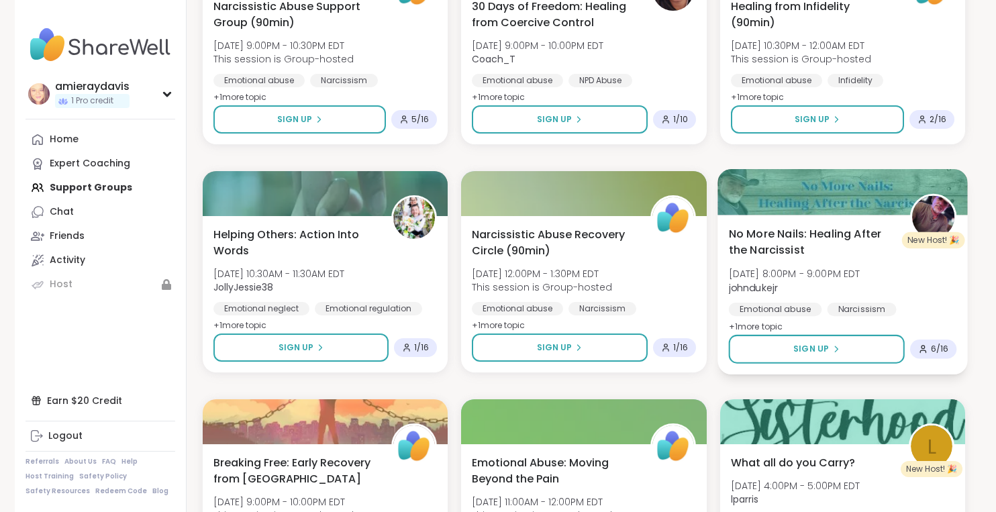
click at [937, 297] on div "No More Nails: Healing After the Narcissist [DATE] 8:00PM - 9:00PM EDT johnduke…" at bounding box center [842, 279] width 228 height 109
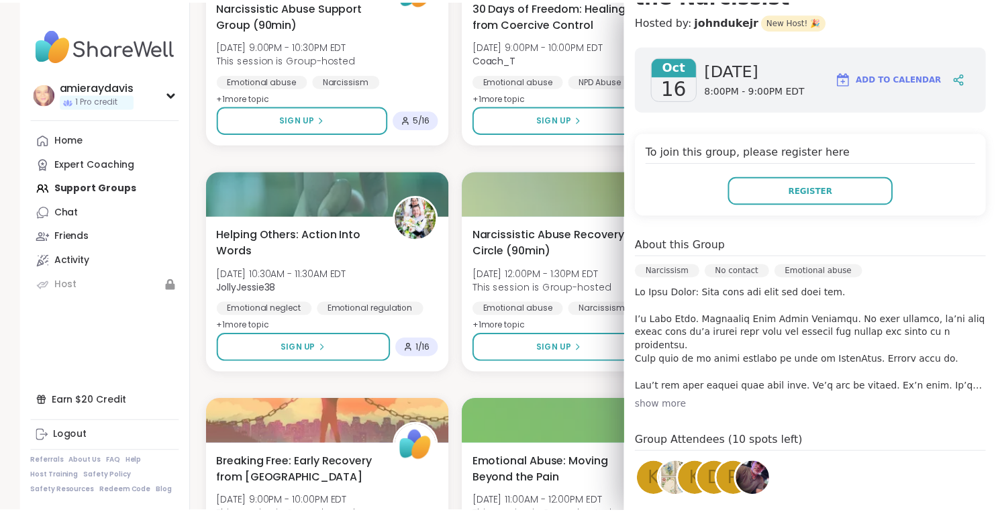
scroll to position [176, 0]
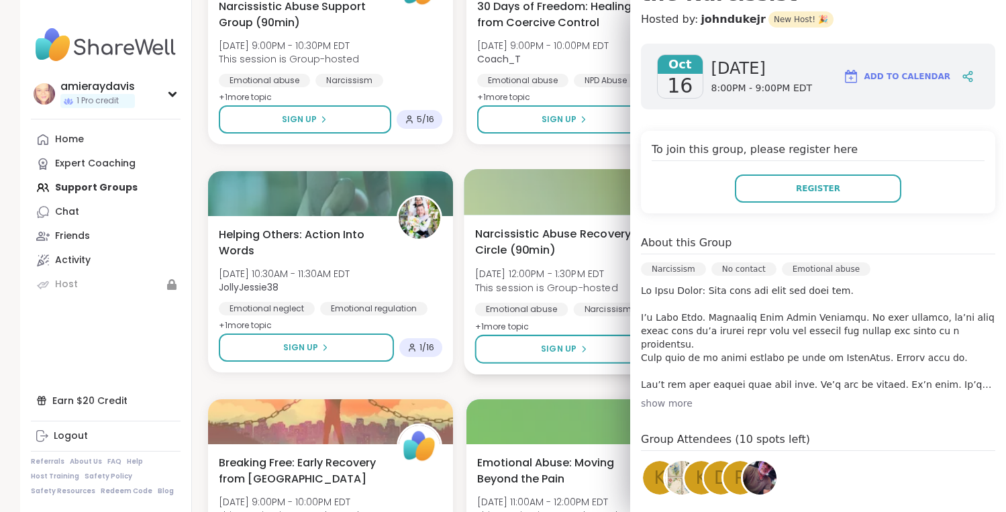
click at [566, 274] on span "[DATE] 12:00PM - 1:30PM EDT" at bounding box center [545, 273] width 143 height 13
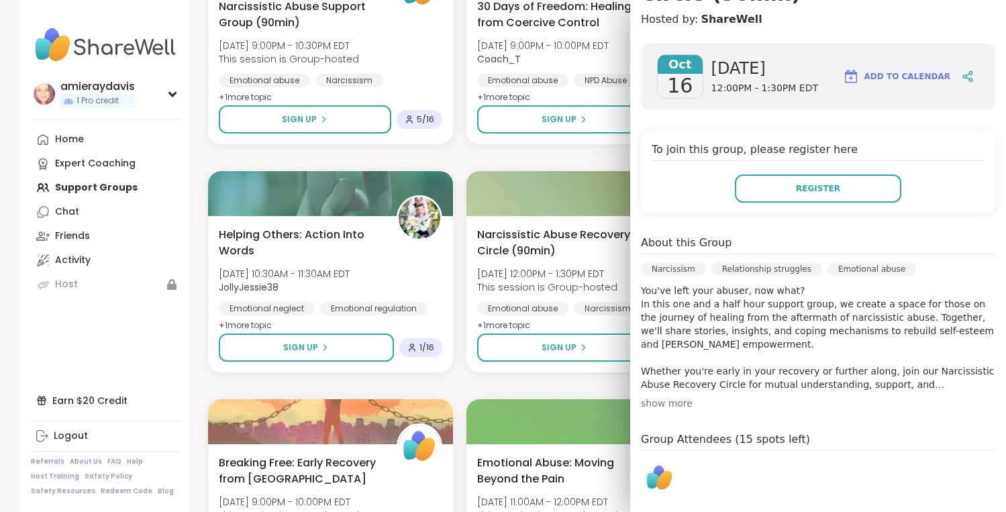
click at [568, 152] on div "Reiki for Inspired Action [DATE] 8:00AM - 8:45AM EDT odesyss Healthy habits Mov…" at bounding box center [589, 157] width 762 height 2711
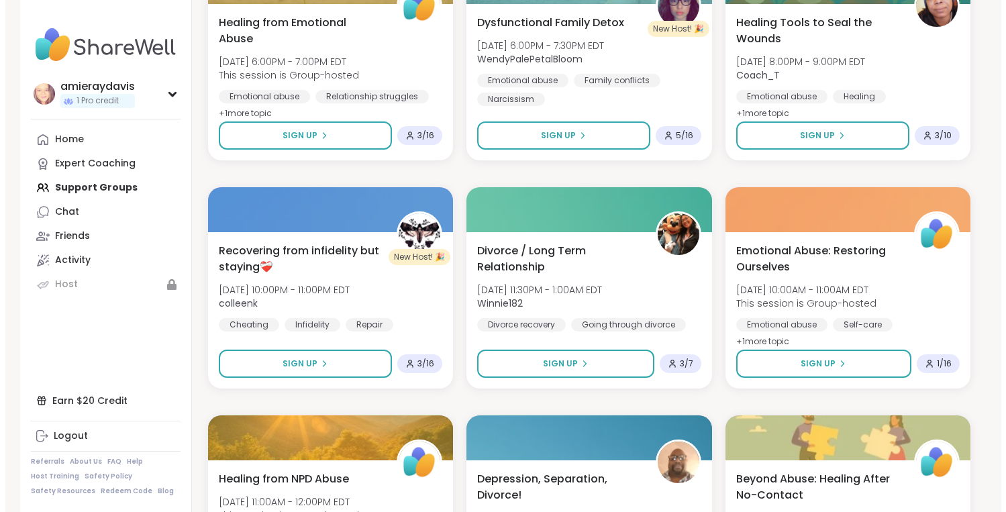
scroll to position [2139, 0]
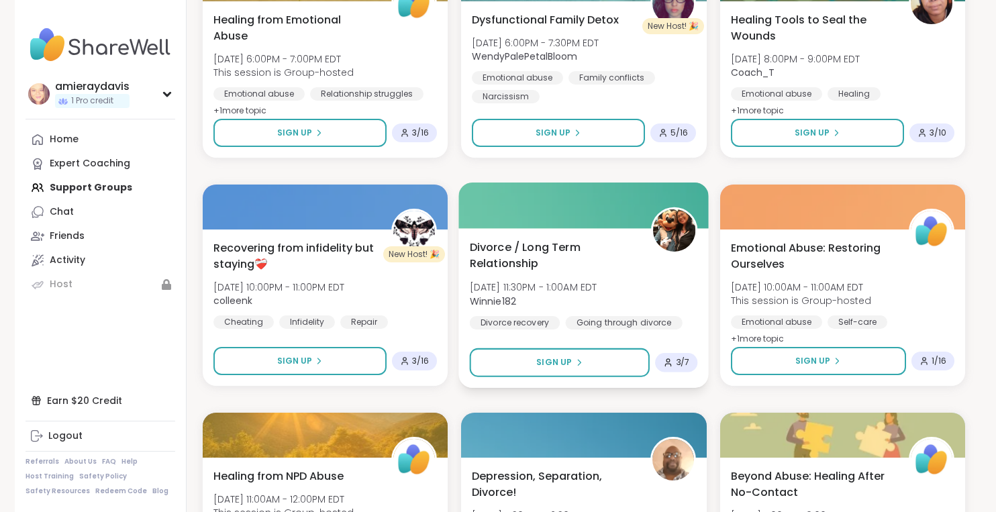
click at [637, 257] on div "Divorce / Long Term Relationship [DATE] 11:30PM - 1:00AM EDT Winnie182 Divorce …" at bounding box center [584, 284] width 228 height 91
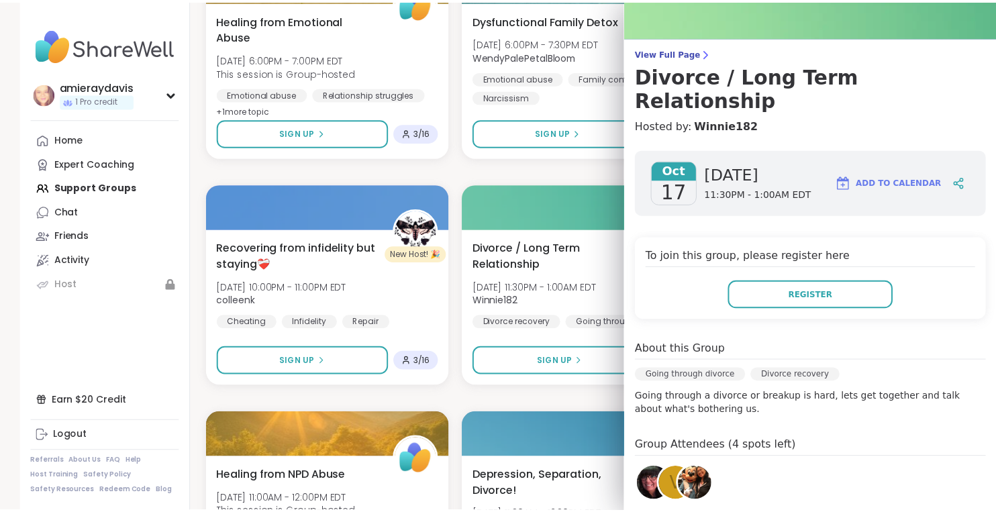
scroll to position [80, 0]
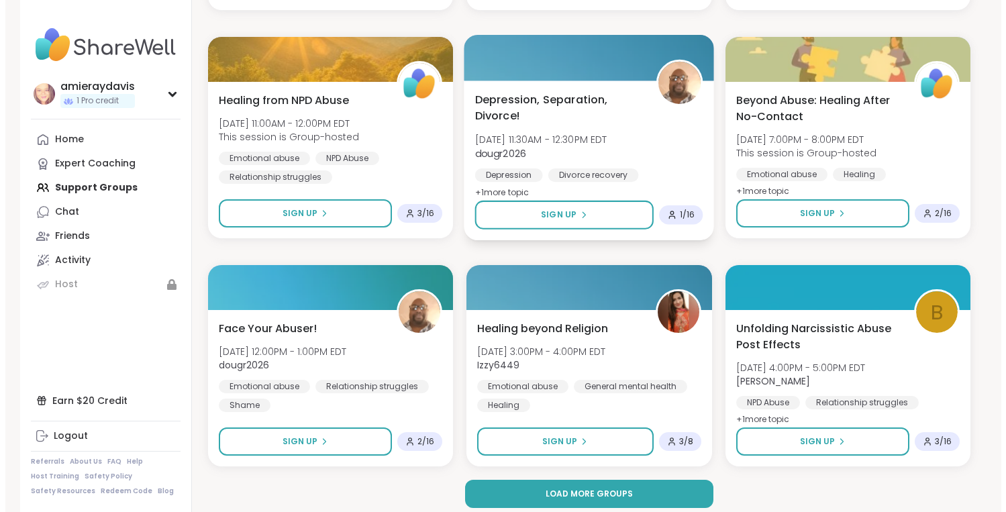
scroll to position [2524, 0]
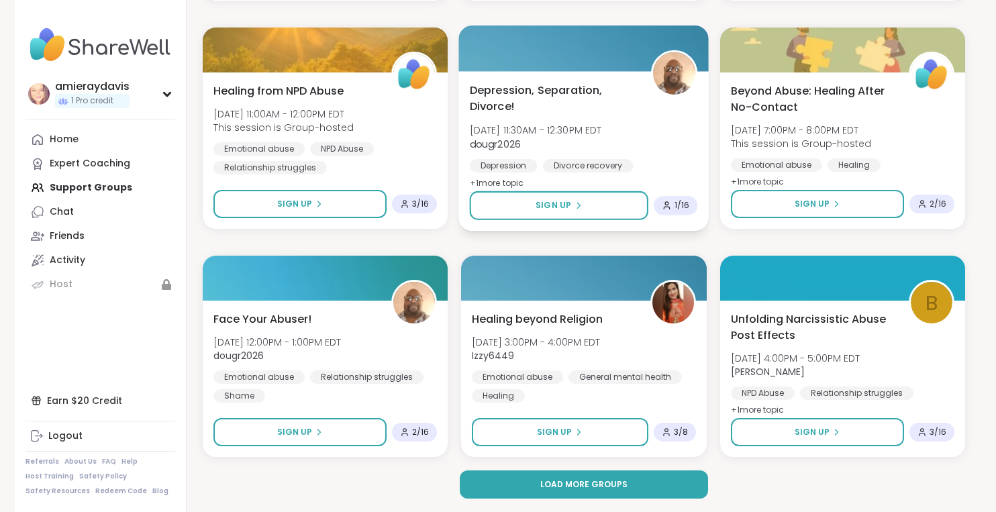
click at [582, 107] on span "Depression, Separation, Divorce!" at bounding box center [553, 98] width 166 height 33
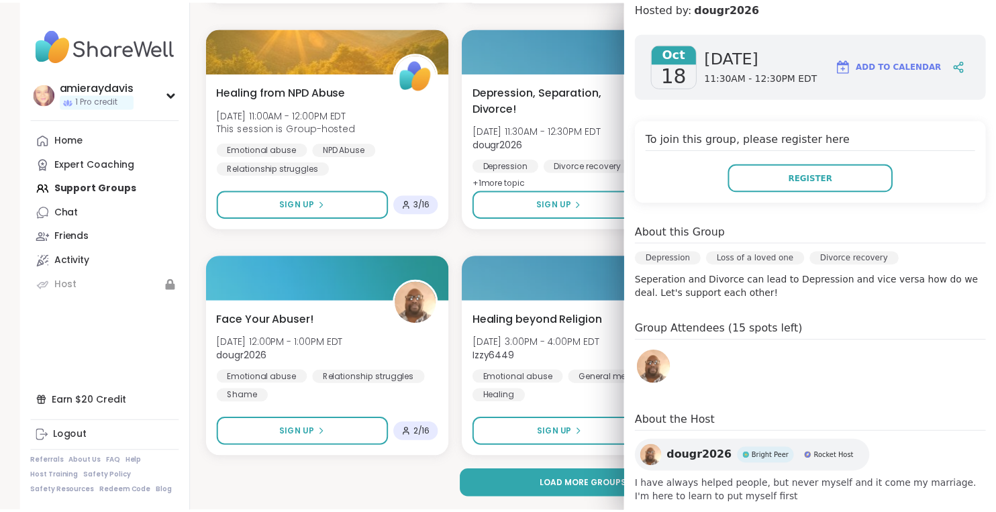
scroll to position [189, 0]
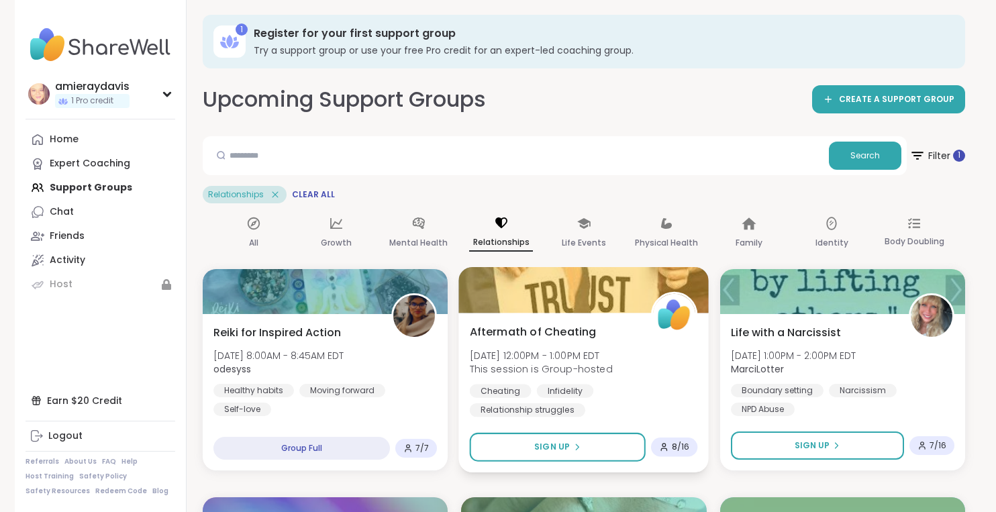
scroll to position [0, 0]
